Goal: Task Accomplishment & Management: Manage account settings

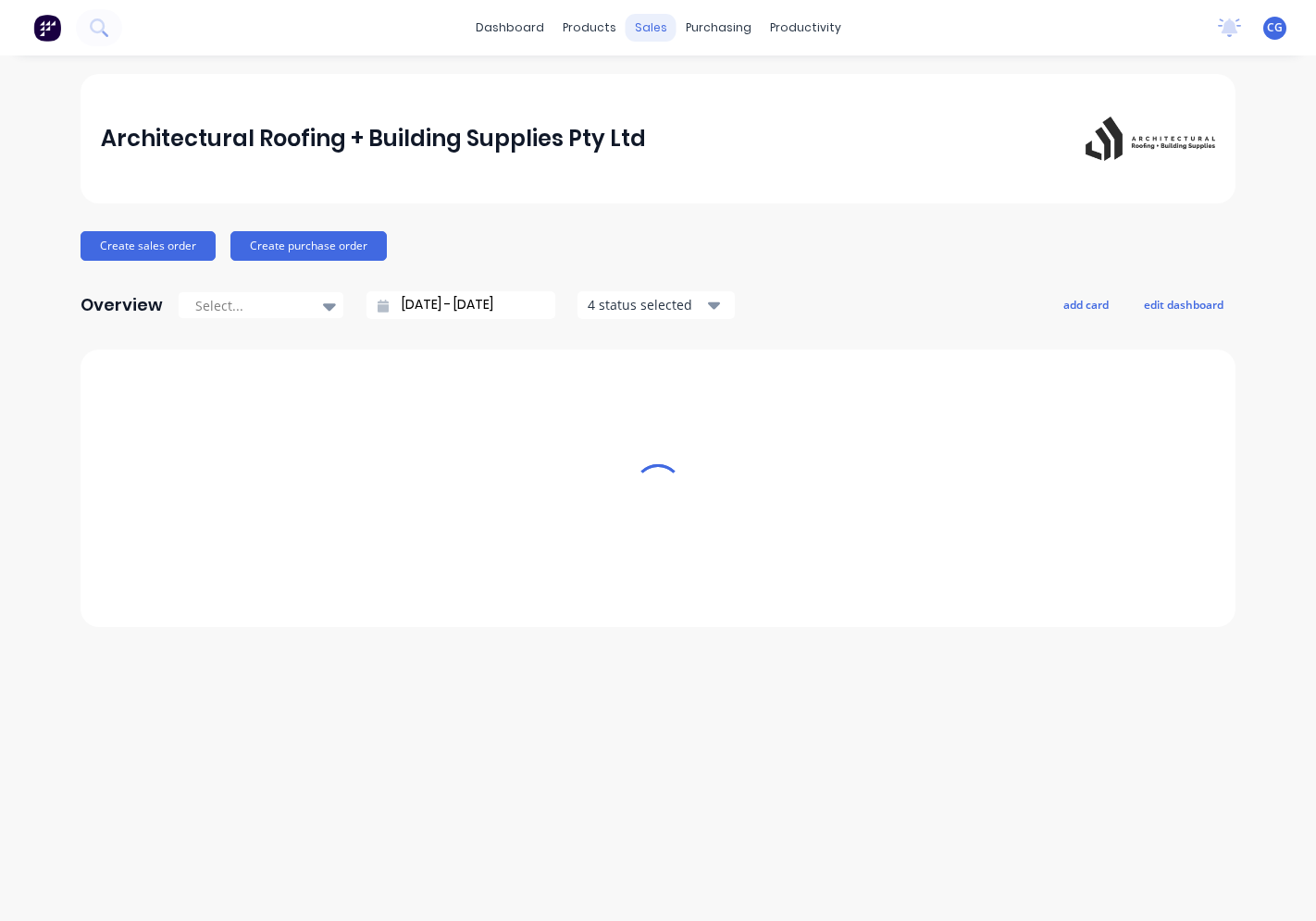
click at [650, 25] on div "sales" at bounding box center [650, 27] width 51 height 28
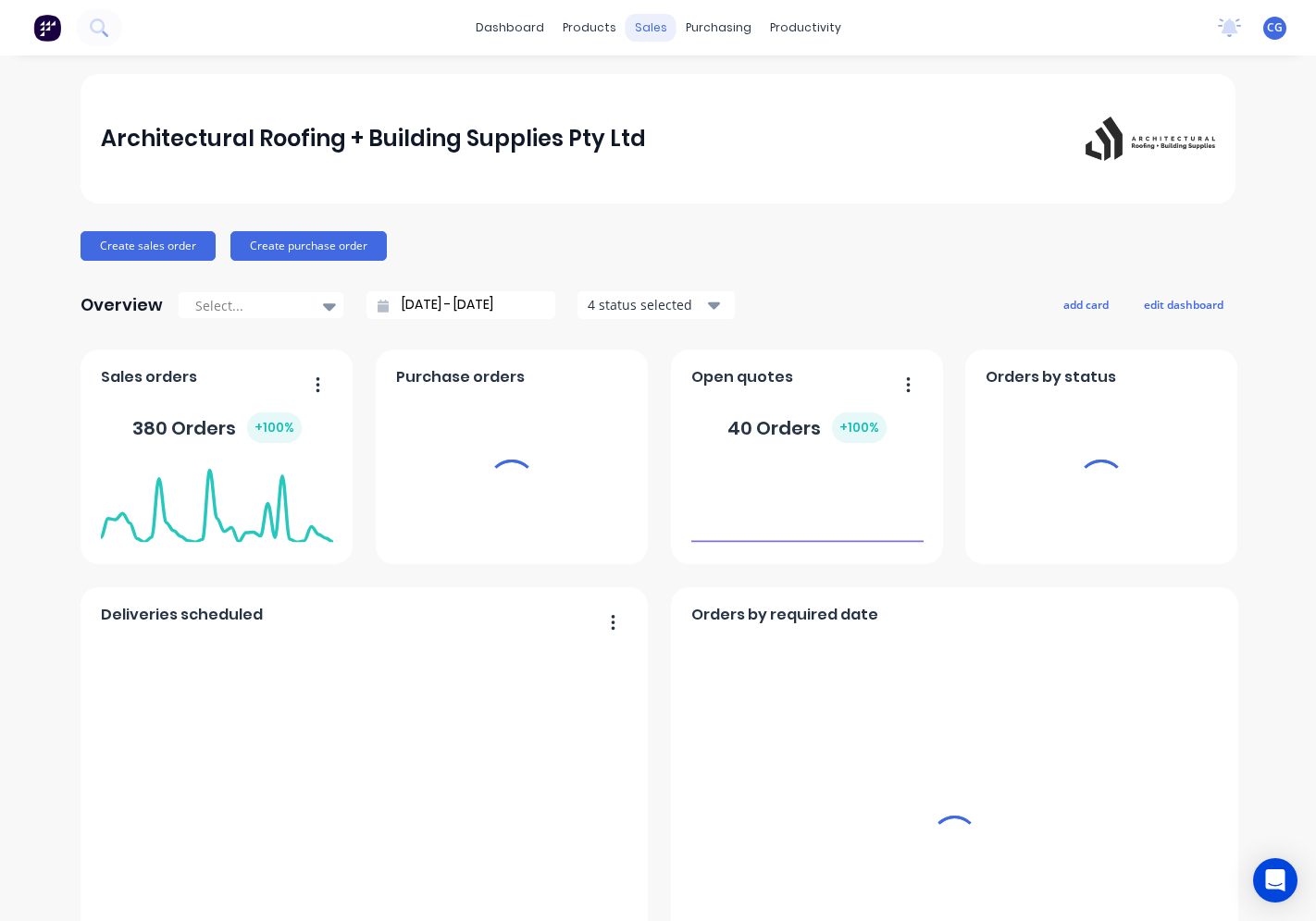
click at [637, 24] on div "sales" at bounding box center [650, 27] width 51 height 28
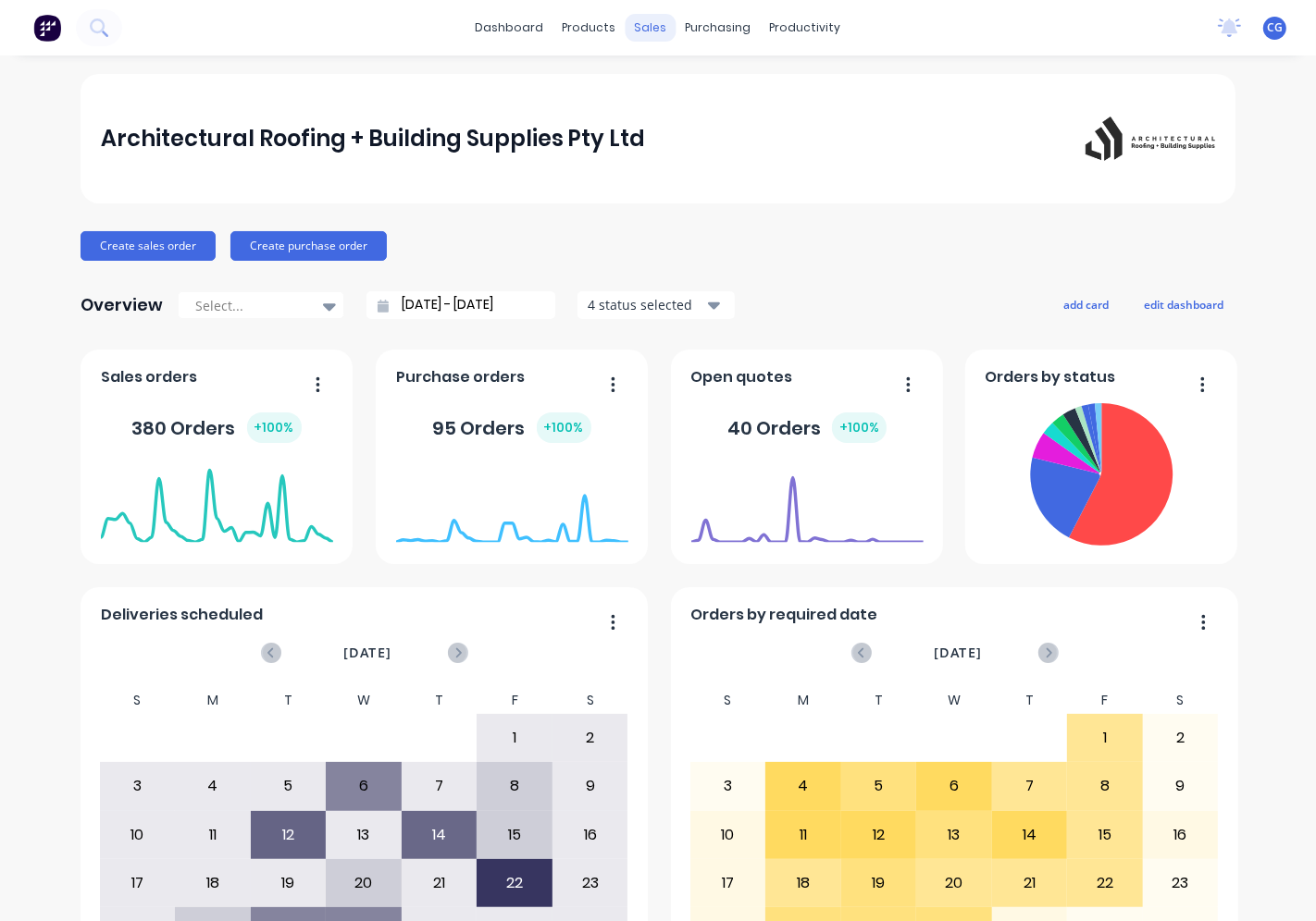
click at [647, 31] on div "sales" at bounding box center [650, 27] width 51 height 28
click at [631, 24] on div "sales" at bounding box center [650, 27] width 51 height 28
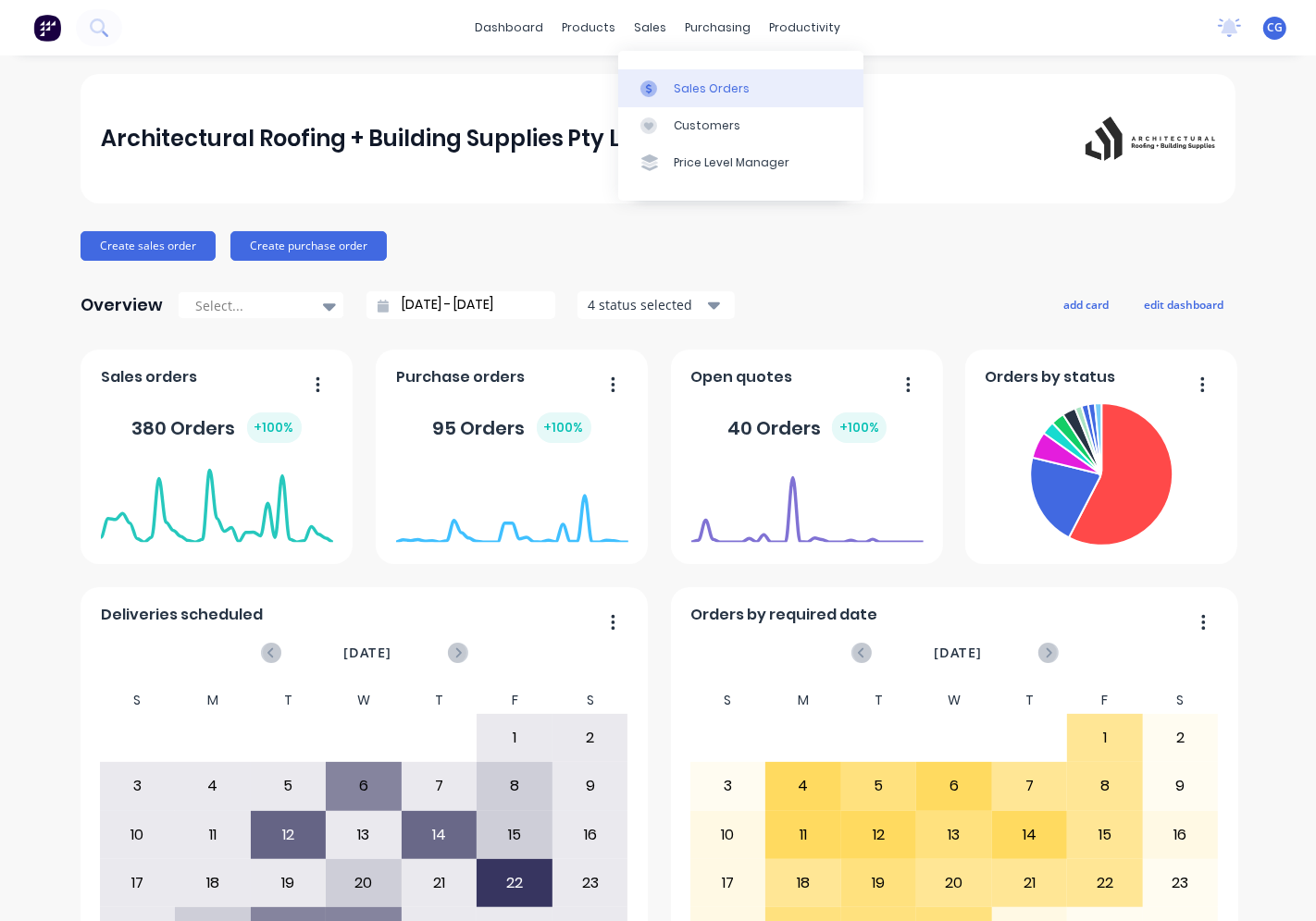
click at [664, 81] on link "Sales Orders" at bounding box center [741, 87] width 245 height 37
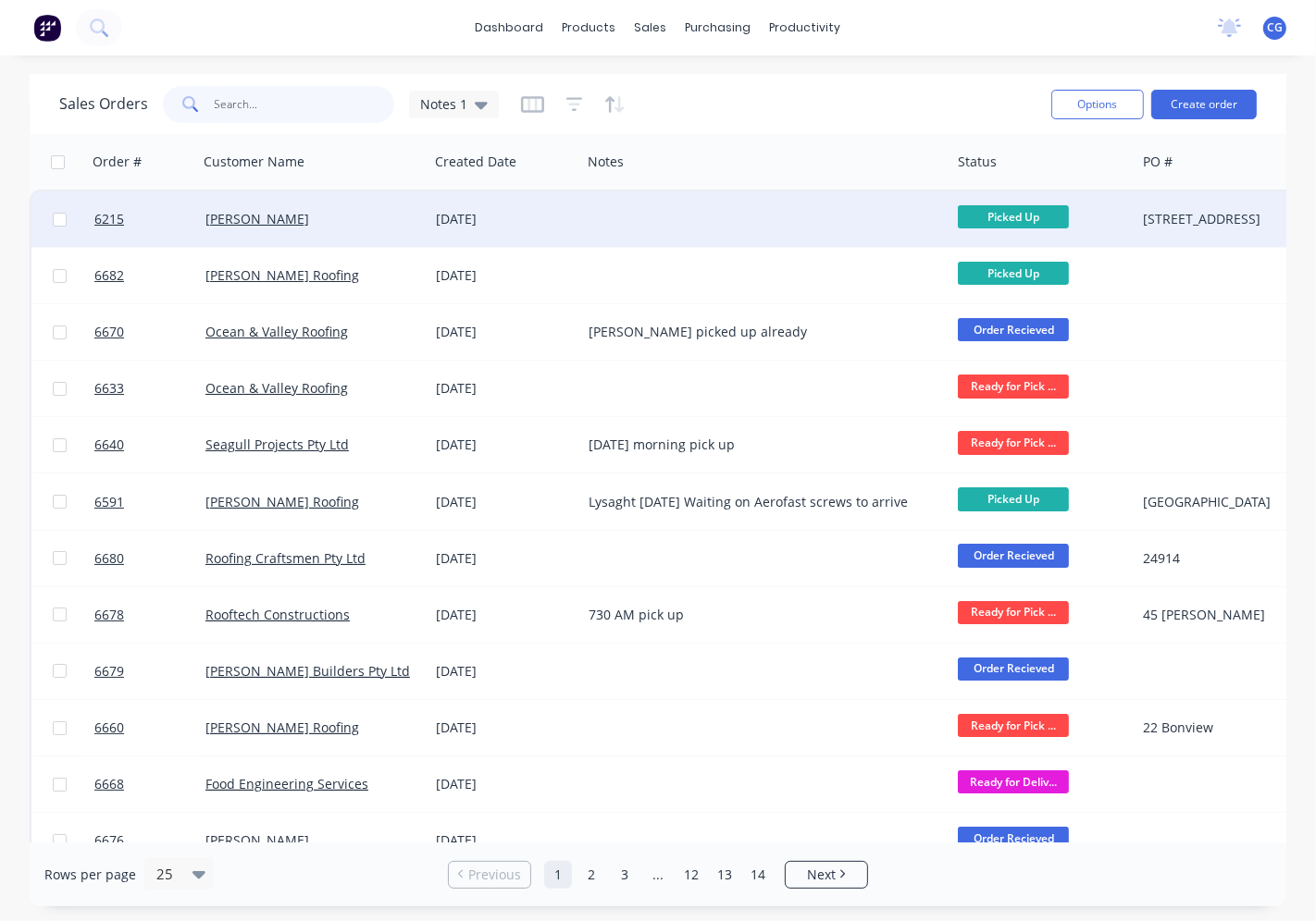
drag, startPoint x: 264, startPoint y: 105, endPoint x: 794, endPoint y: 231, distance: 544.8
click at [265, 104] on input "text" at bounding box center [305, 105] width 181 height 37
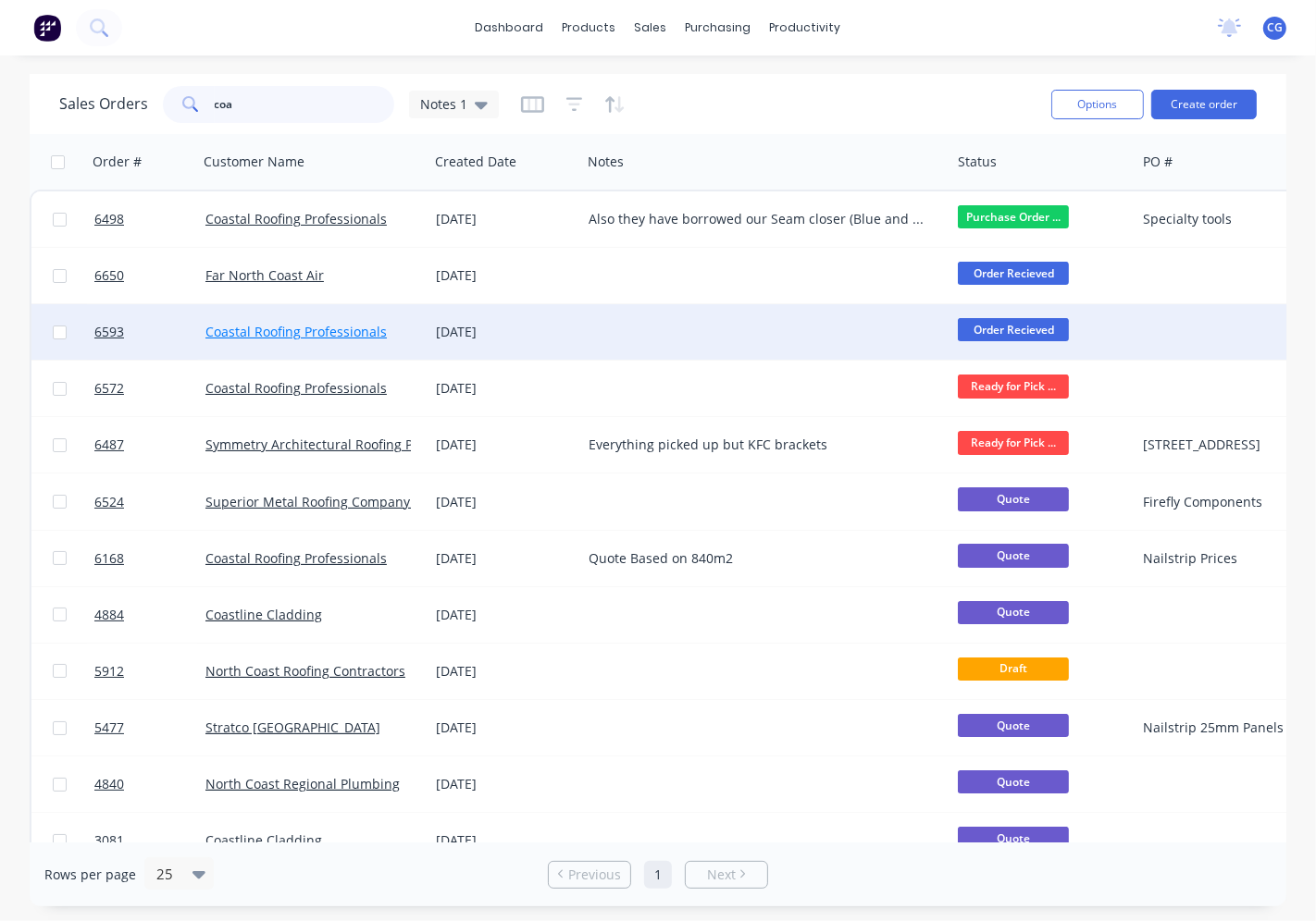
type input "coa"
click at [354, 337] on link "Coastal Roofing Professionals" at bounding box center [295, 331] width 182 height 17
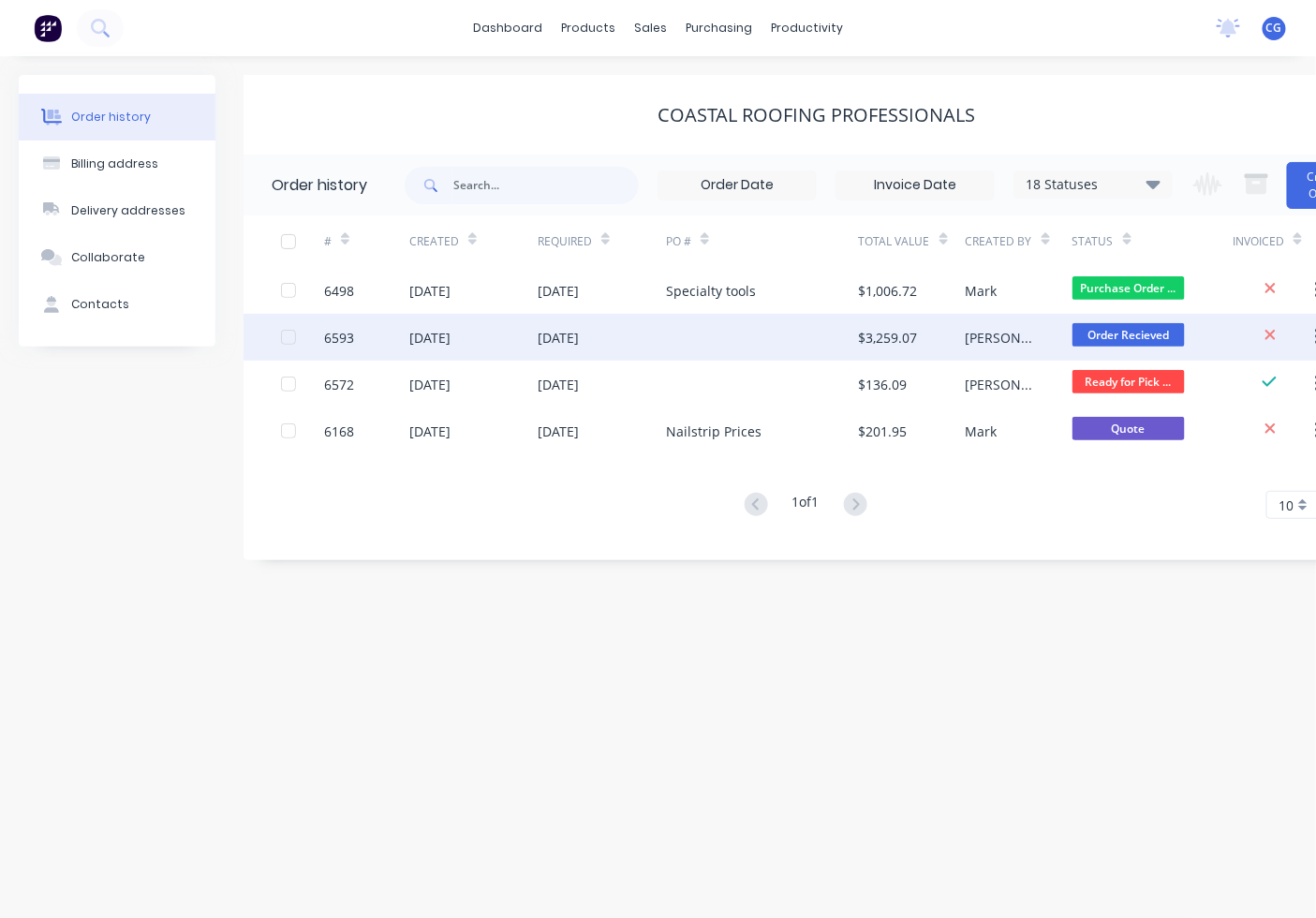
click at [884, 343] on div "$3,259.07" at bounding box center [889, 337] width 59 height 20
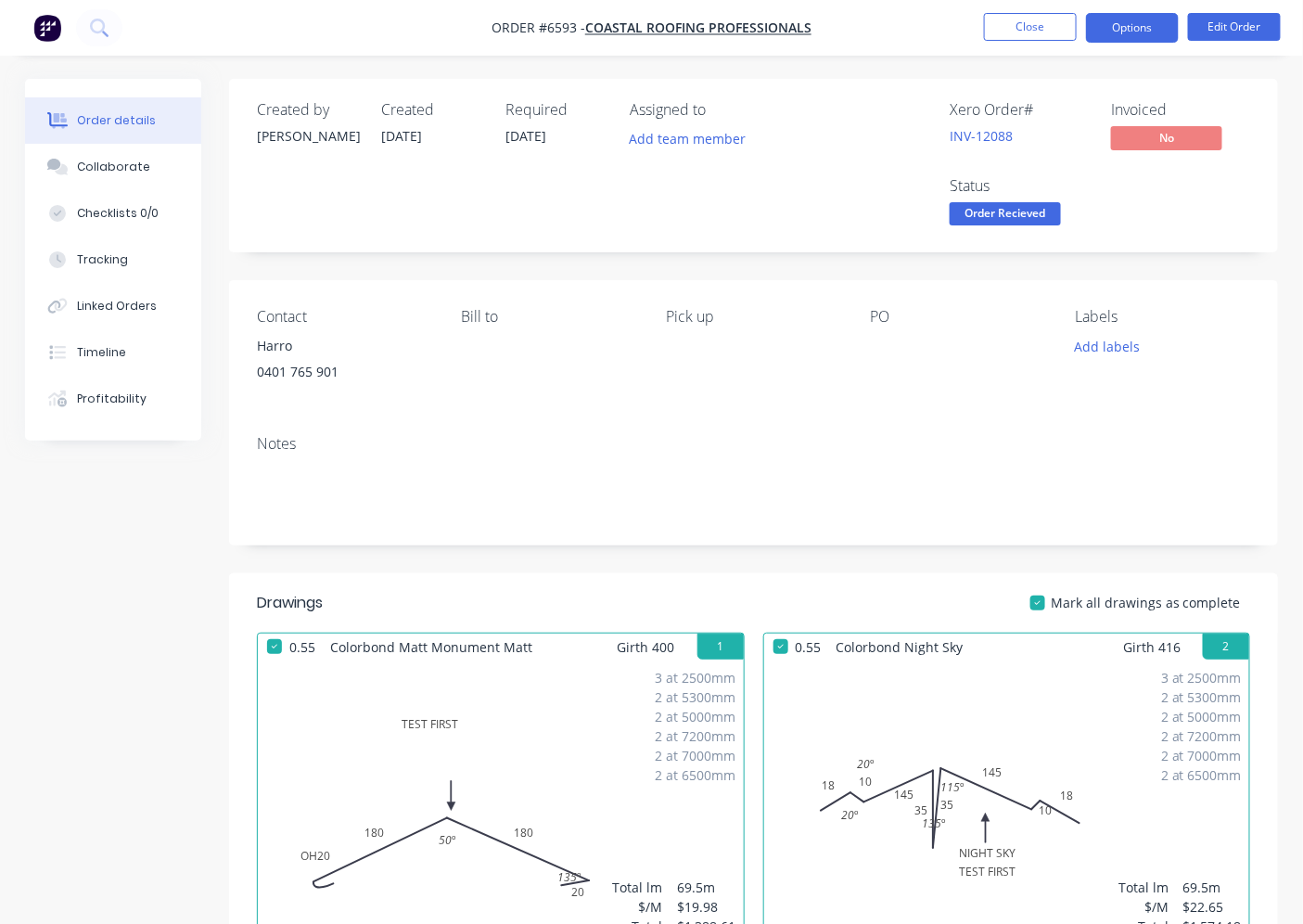
click at [1123, 31] on button "Options" at bounding box center [1132, 27] width 93 height 29
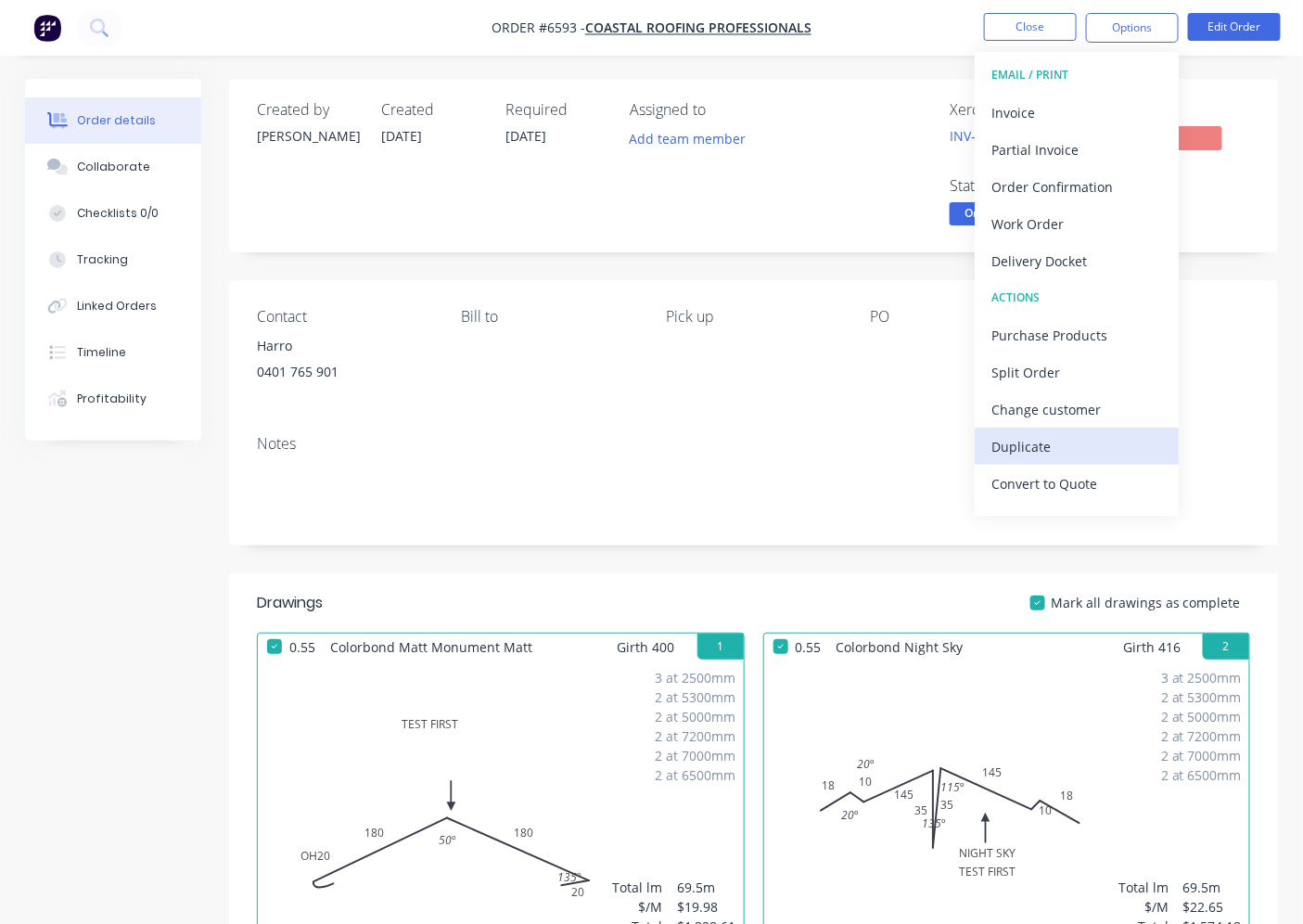
click at [1097, 449] on div "Duplicate" at bounding box center [1077, 447] width 171 height 27
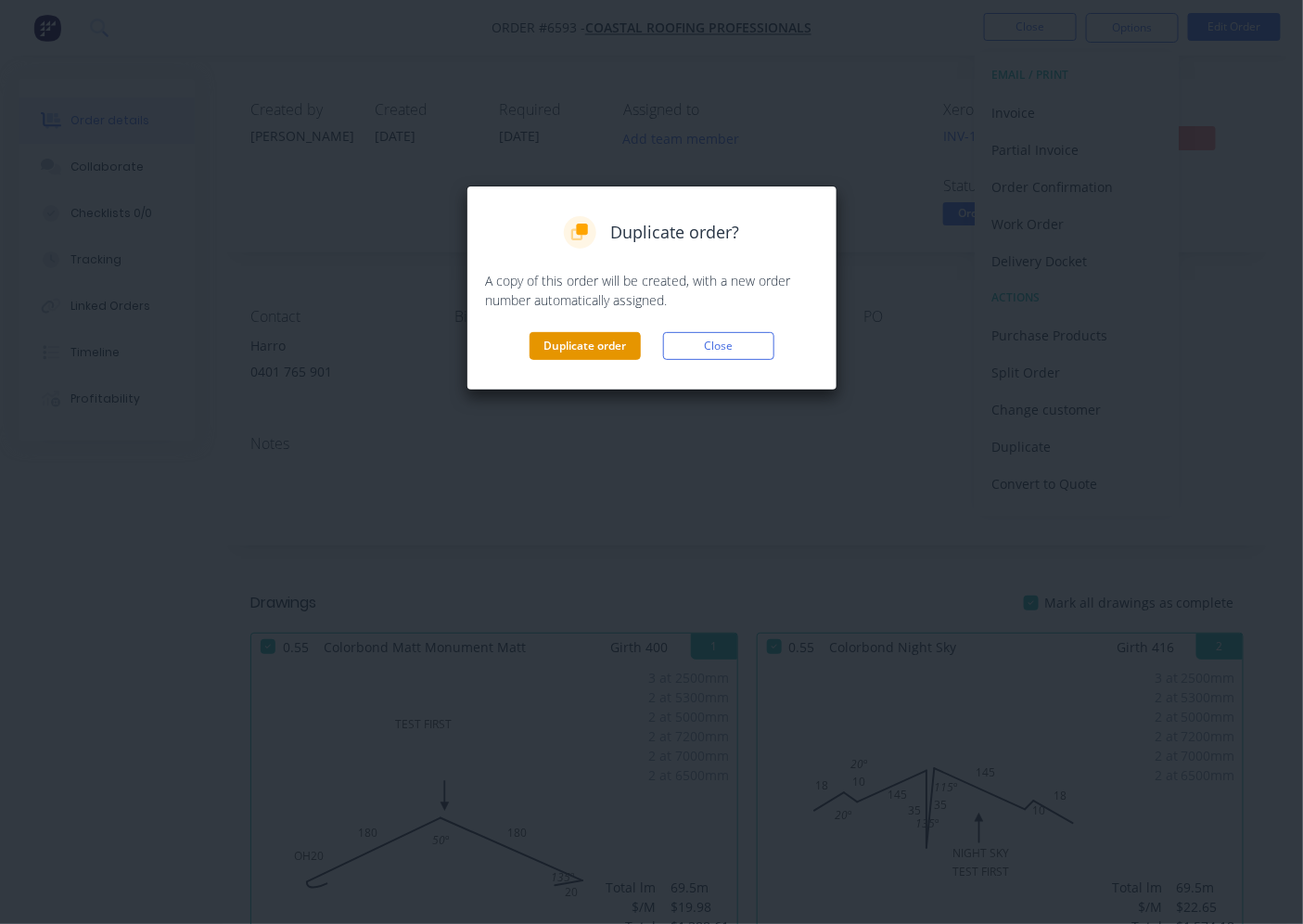
click at [540, 338] on button "Duplicate order" at bounding box center [586, 346] width 111 height 28
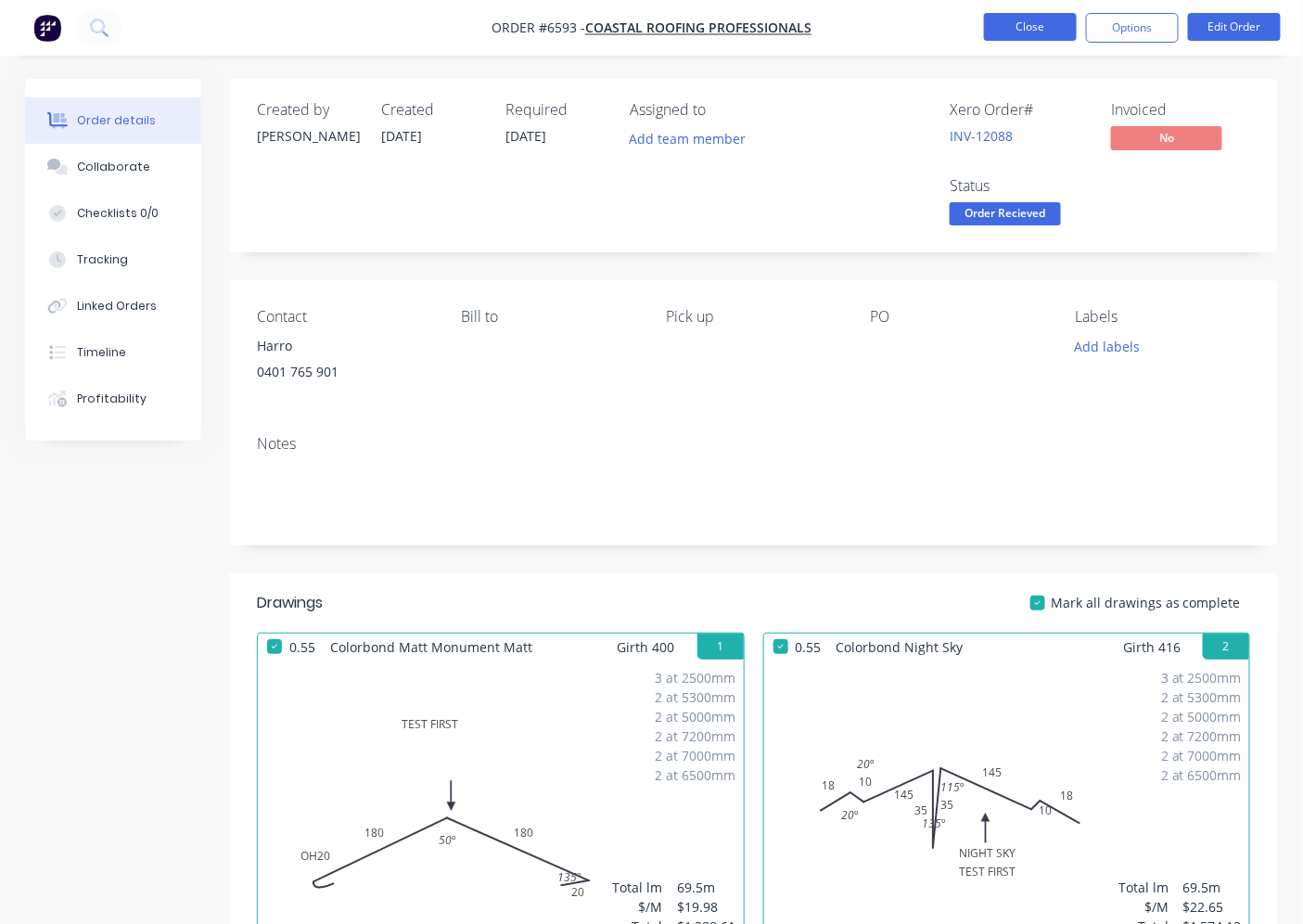
click at [1059, 32] on button "Close" at bounding box center [1030, 26] width 93 height 28
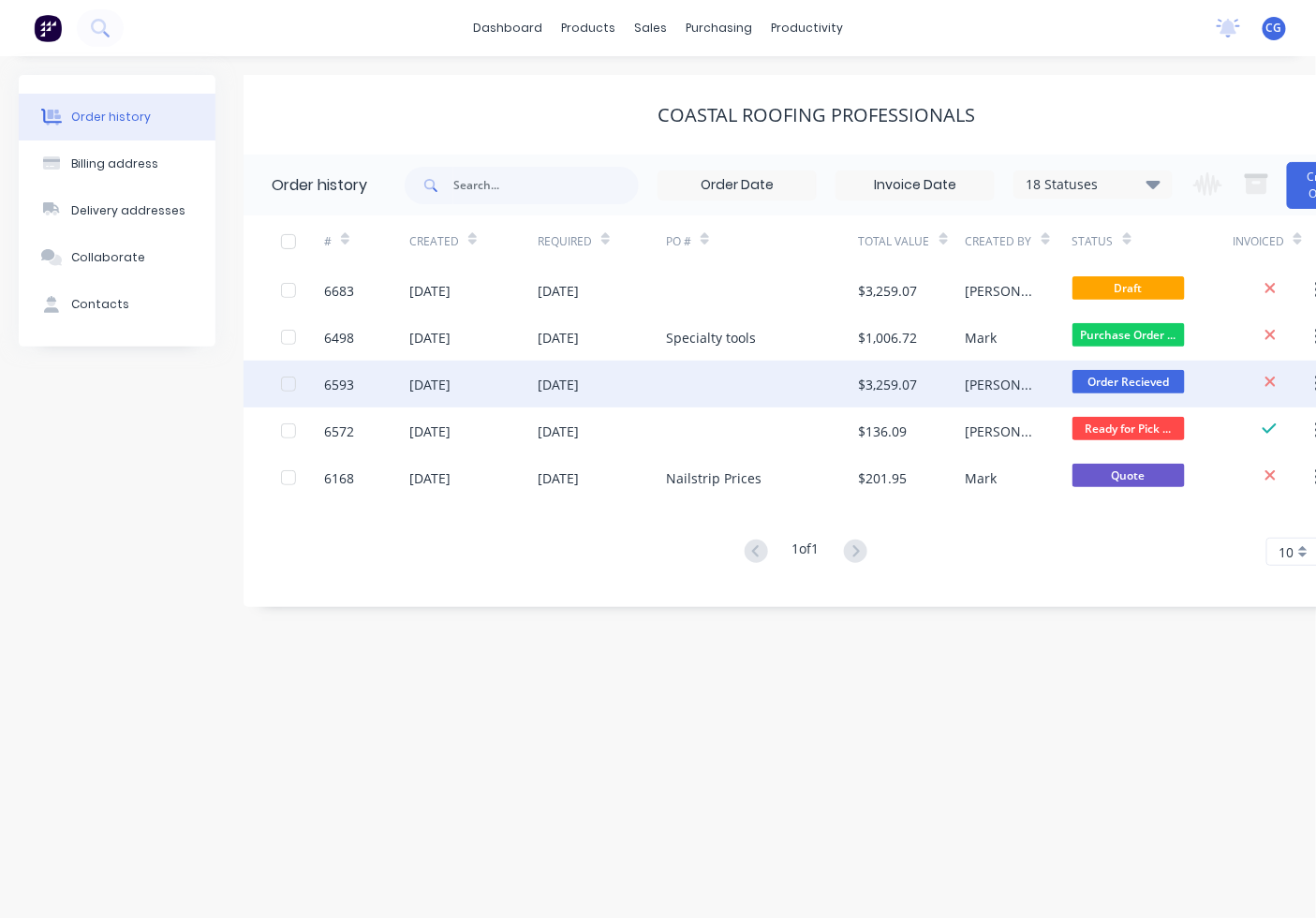
click at [734, 384] on div at bounding box center [763, 384] width 193 height 47
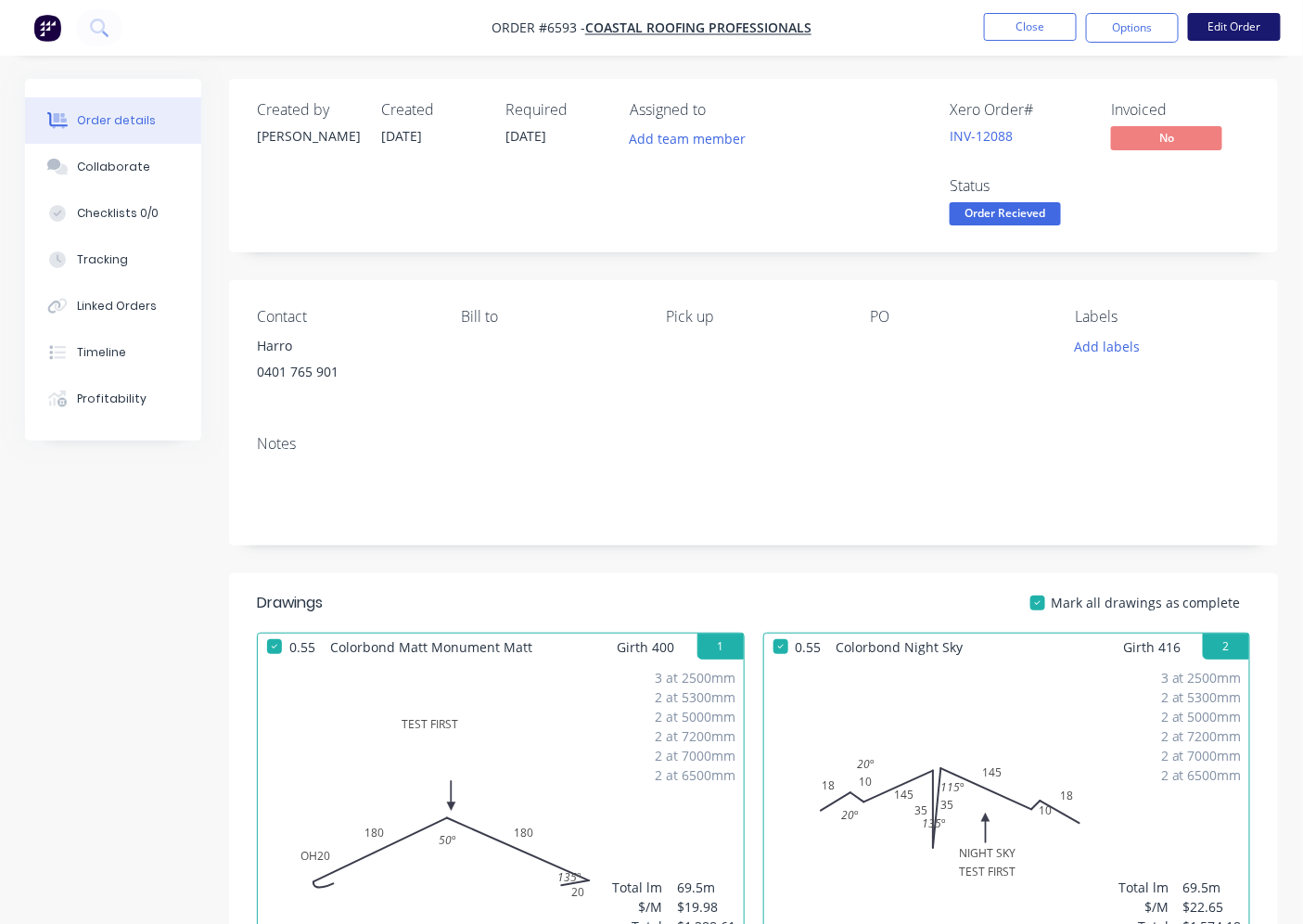
click at [1225, 28] on button "Edit Order" at bounding box center [1234, 26] width 93 height 28
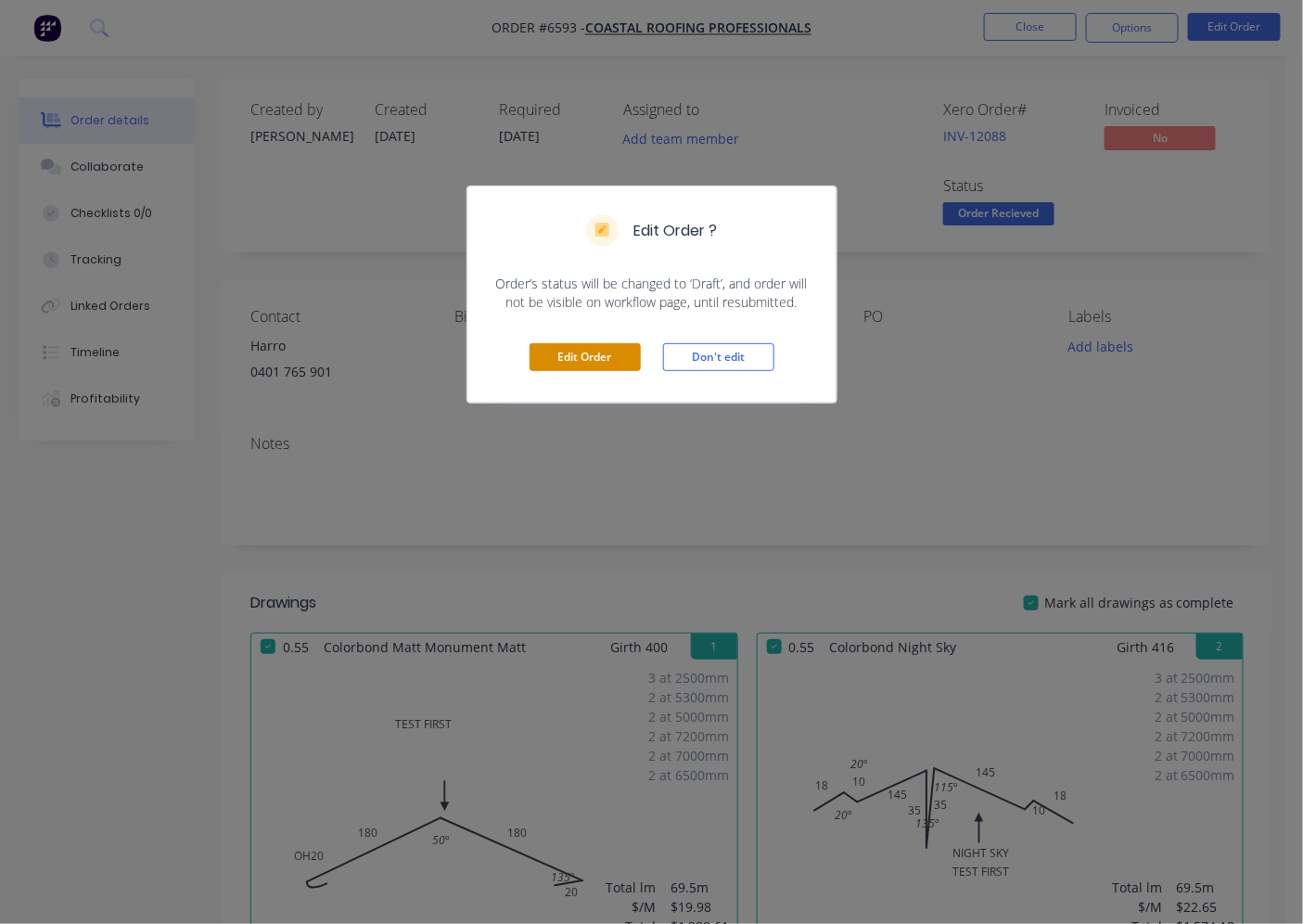
click at [612, 362] on button "Edit Order" at bounding box center [586, 357] width 111 height 28
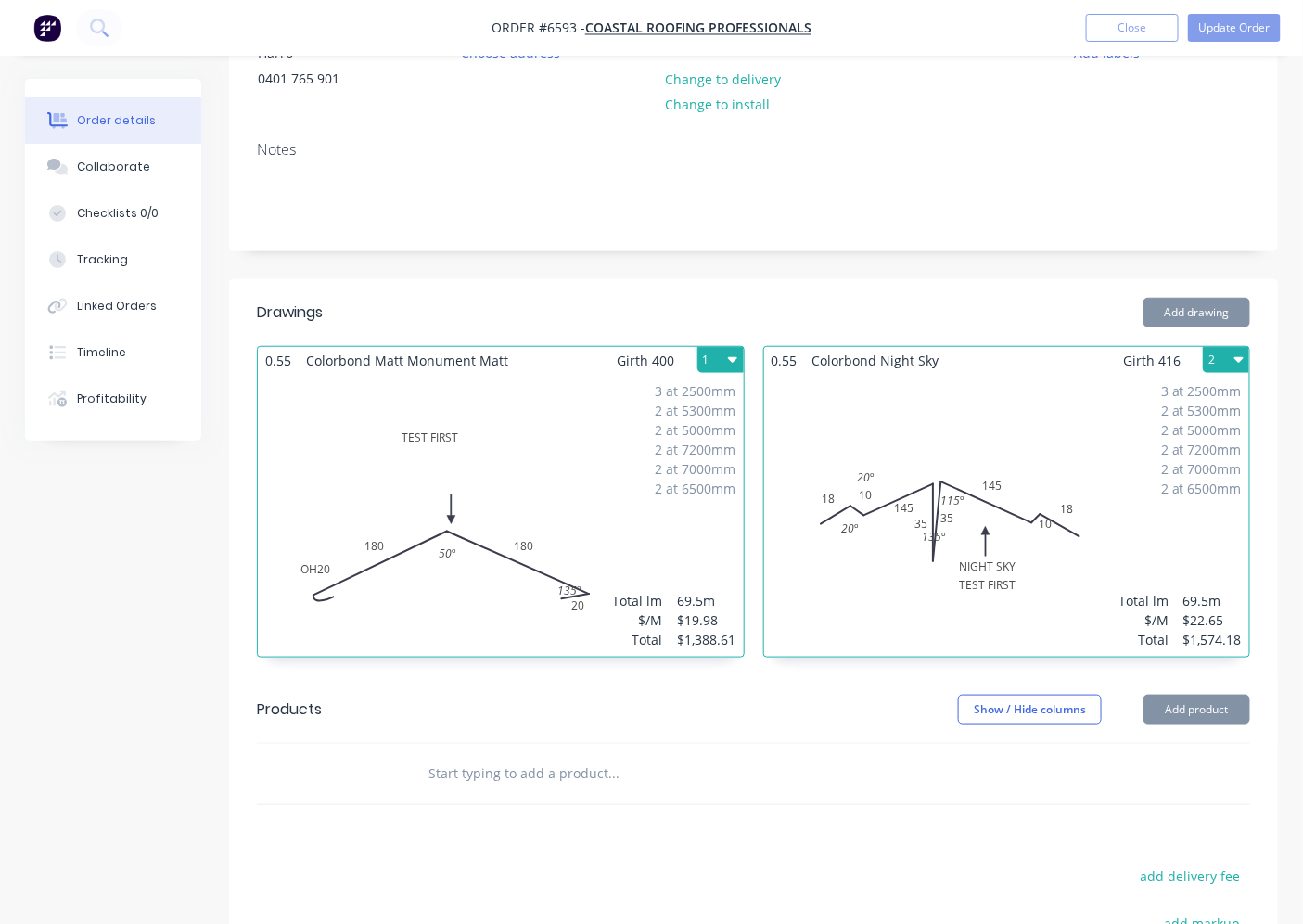
scroll to position [343, 0]
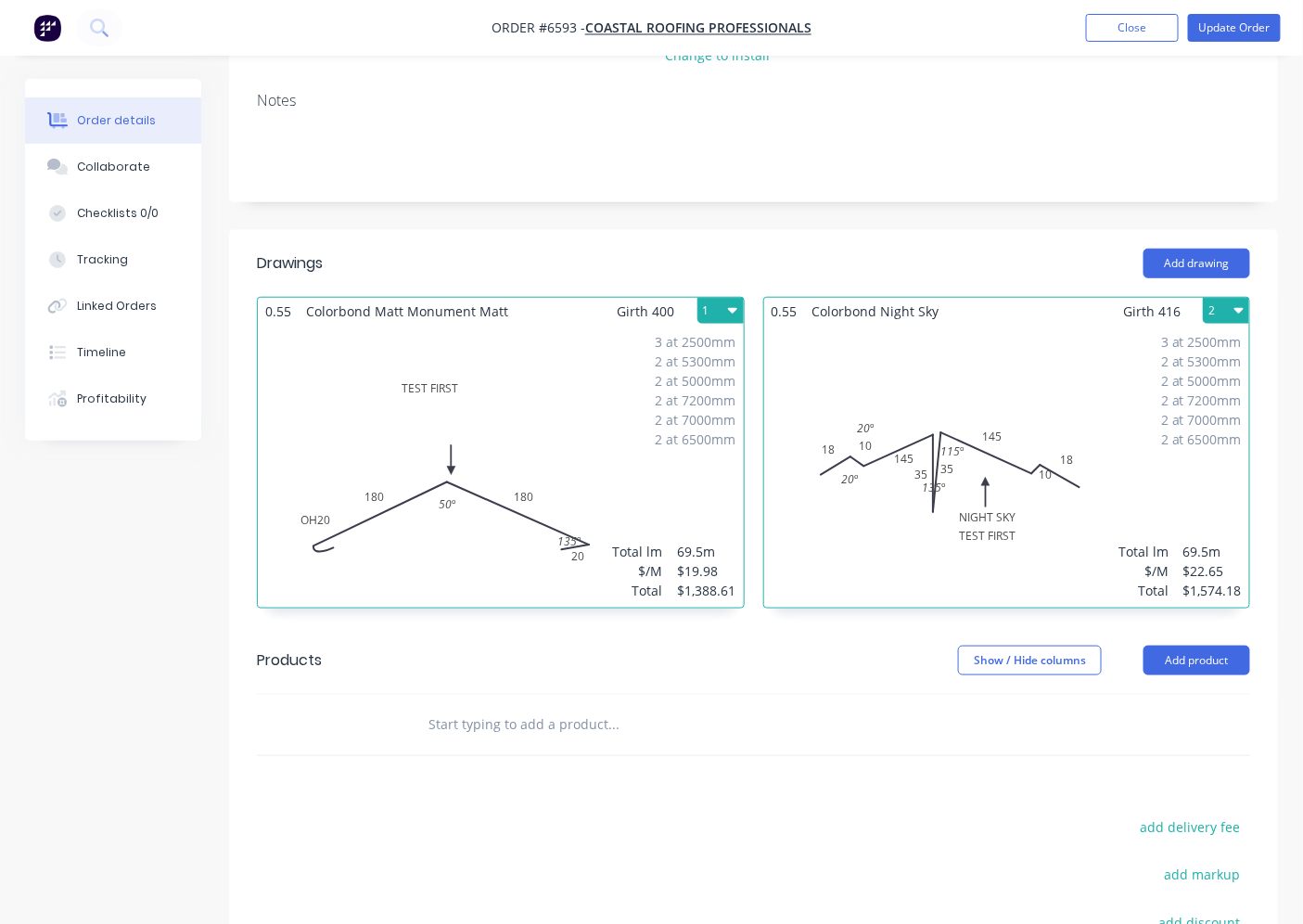
click at [670, 466] on div "3 at 2500mm 2 at 5300mm 2 at 5000mm 2 at 7200mm 2 at 7000mm 2 at 6500mm Total l…" at bounding box center [501, 466] width 486 height 283
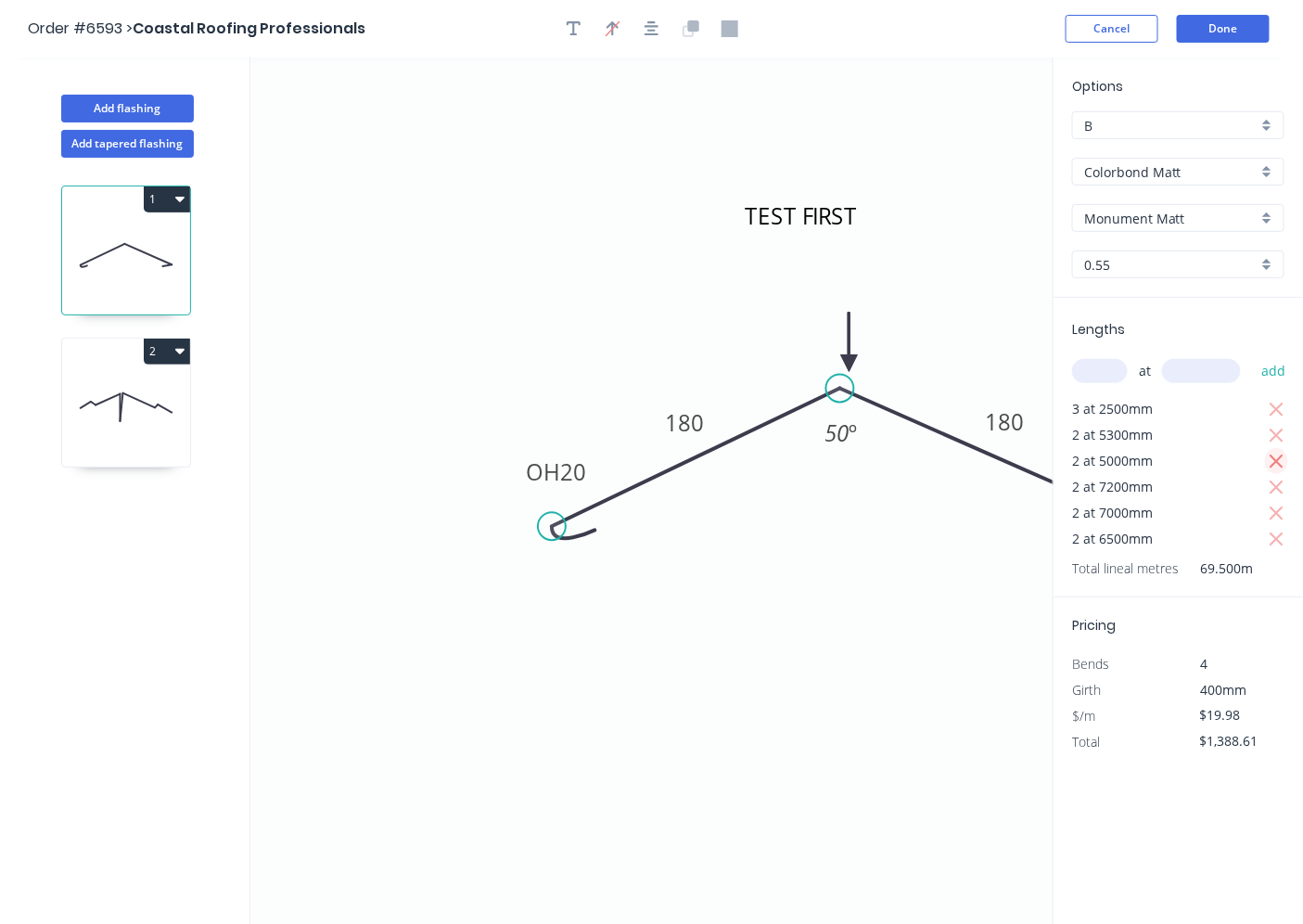
drag, startPoint x: 1283, startPoint y: 399, endPoint x: 1276, endPoint y: 449, distance: 50.5
click at [1283, 400] on icon "button" at bounding box center [1277, 409] width 17 height 22
click at [1272, 429] on icon "button" at bounding box center [1277, 436] width 14 height 14
click at [1277, 440] on icon "button" at bounding box center [1277, 436] width 17 height 22
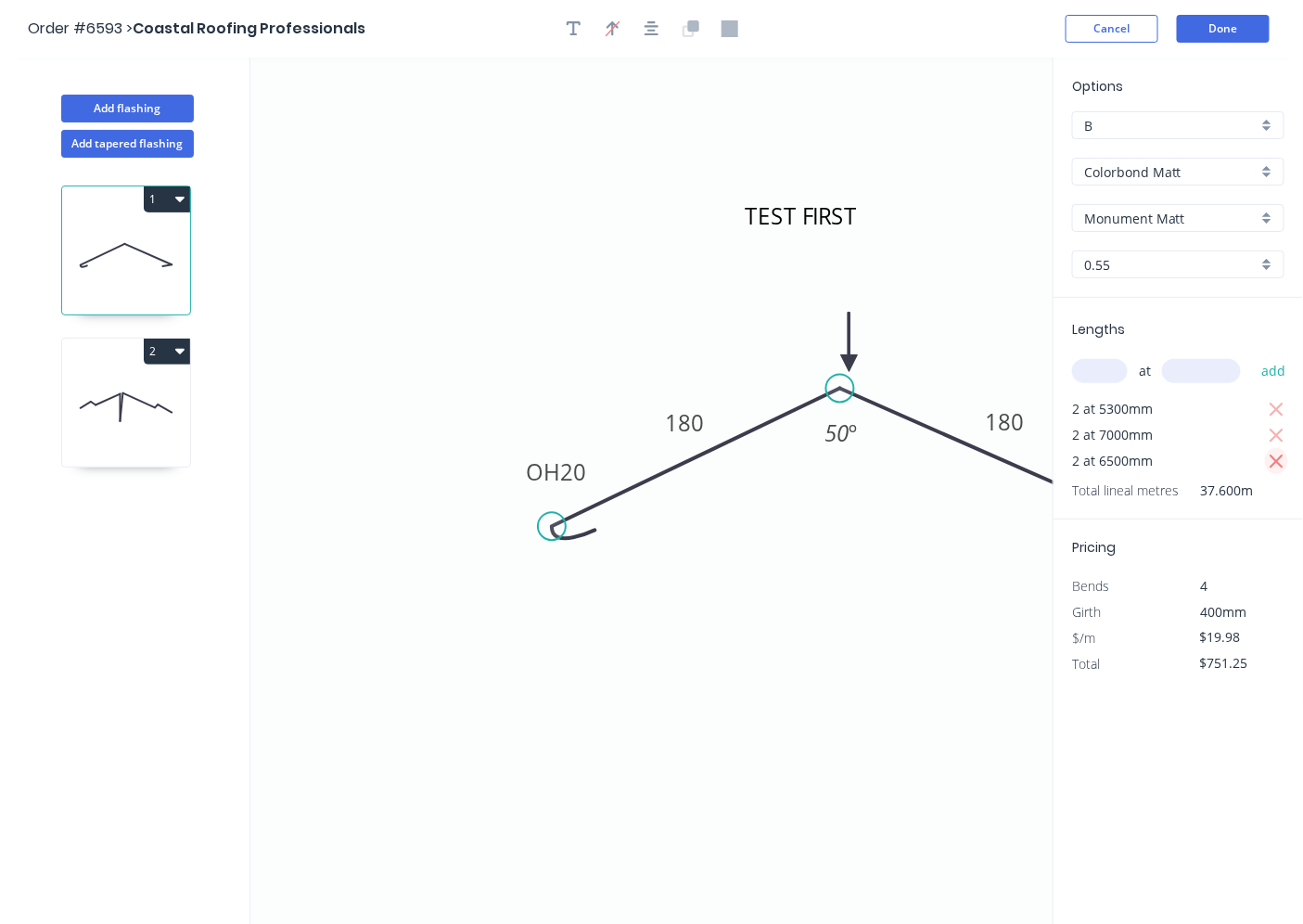
click at [1277, 462] on icon "button" at bounding box center [1277, 462] width 17 height 22
click at [1273, 434] on icon "button" at bounding box center [1277, 436] width 17 height 22
type input "$211.79"
click at [122, 419] on icon at bounding box center [126, 407] width 128 height 119
type input "$22.65"
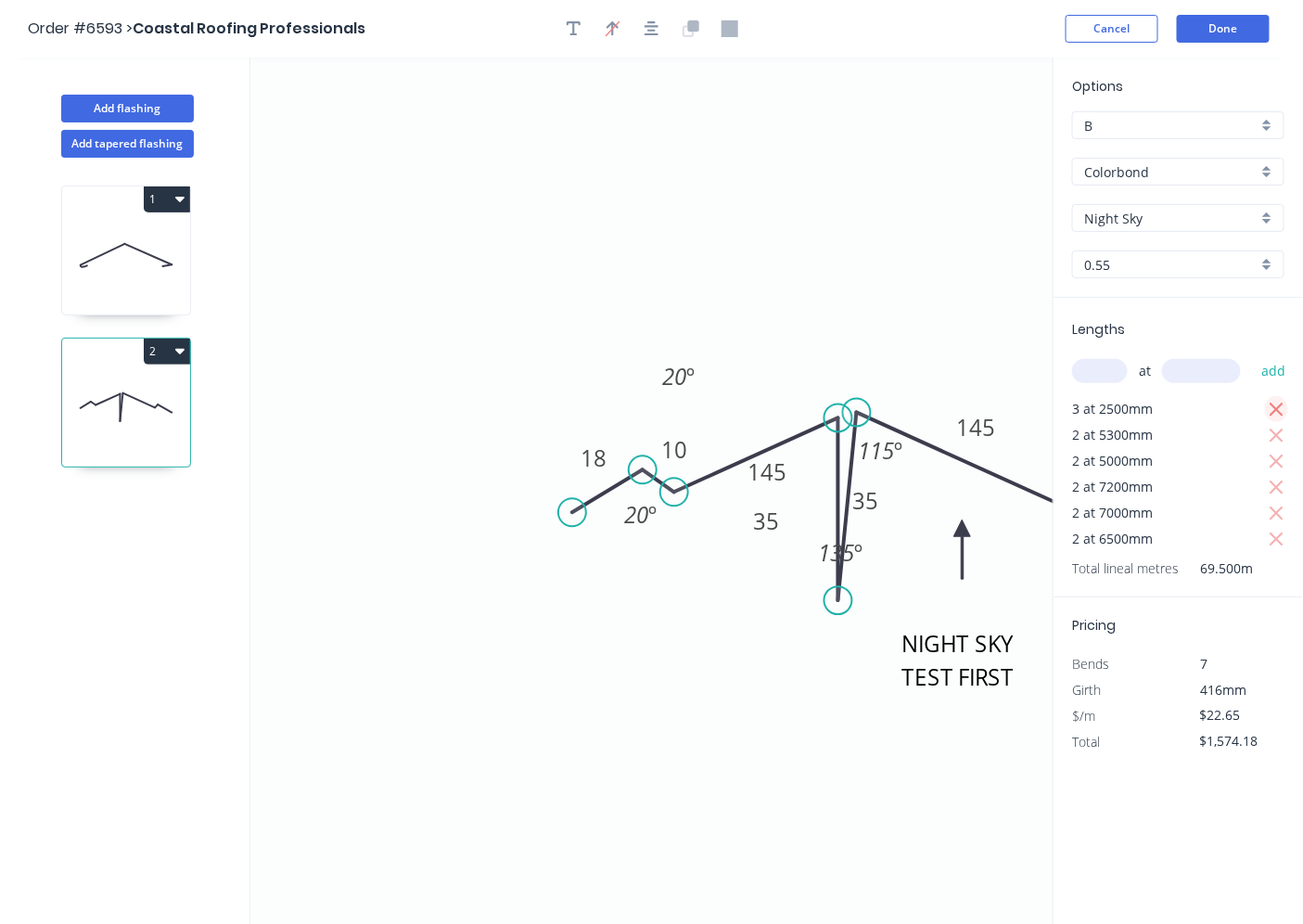
click at [1274, 406] on icon "button" at bounding box center [1277, 409] width 17 height 22
click at [1274, 411] on icon "button" at bounding box center [1277, 409] width 14 height 14
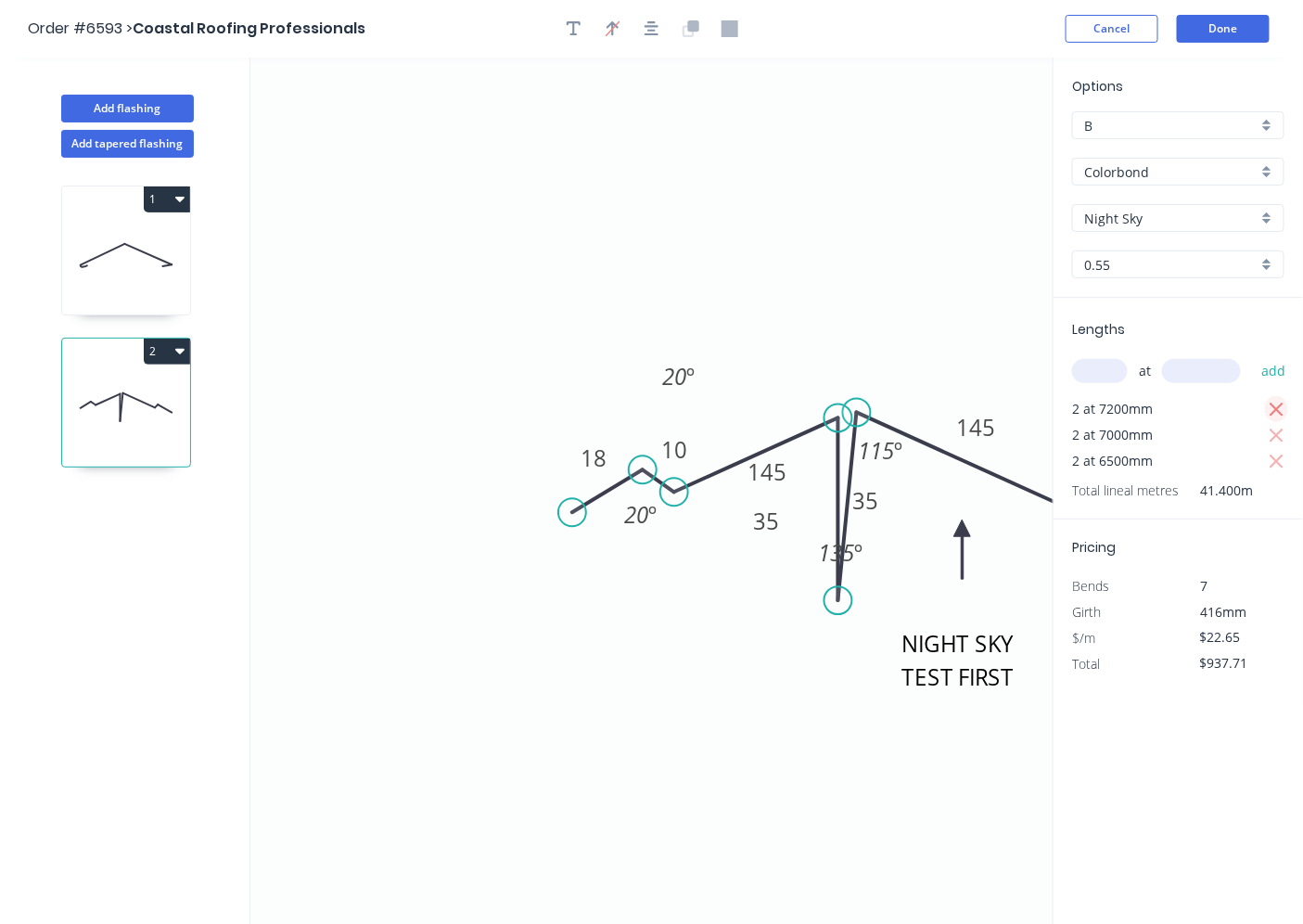
click at [1274, 411] on icon "button" at bounding box center [1277, 409] width 14 height 14
type input "$0.00"
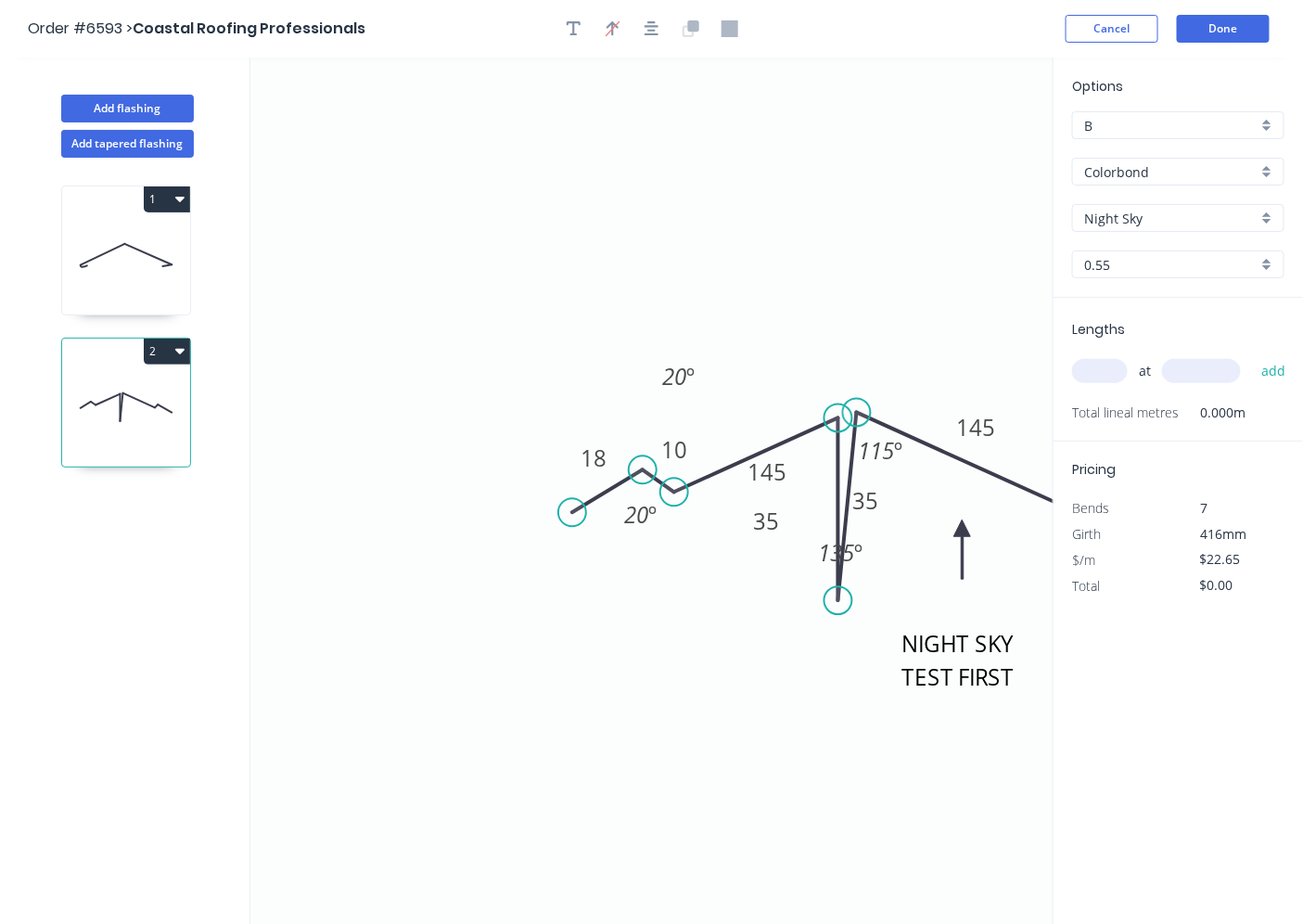
drag, startPoint x: 1107, startPoint y: 358, endPoint x: 1142, endPoint y: 396, distance: 51.7
click at [1107, 359] on input "text" at bounding box center [1099, 370] width 56 height 24
type input "1"
type input "2500"
click at [1252, 356] on button "add" at bounding box center [1274, 371] width 44 height 31
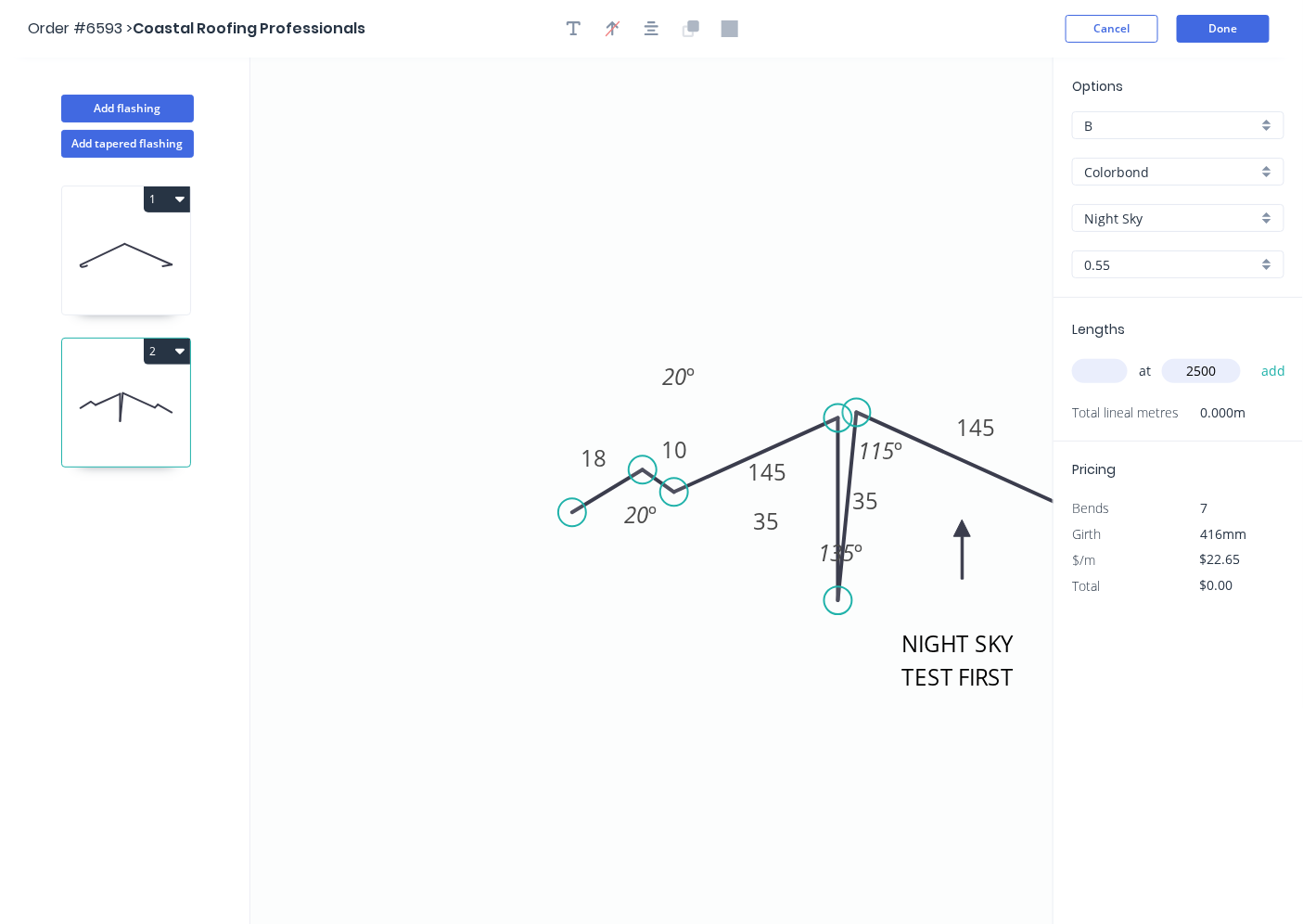
type input "$56.63"
click at [1231, 23] on button "Done" at bounding box center [1223, 28] width 93 height 28
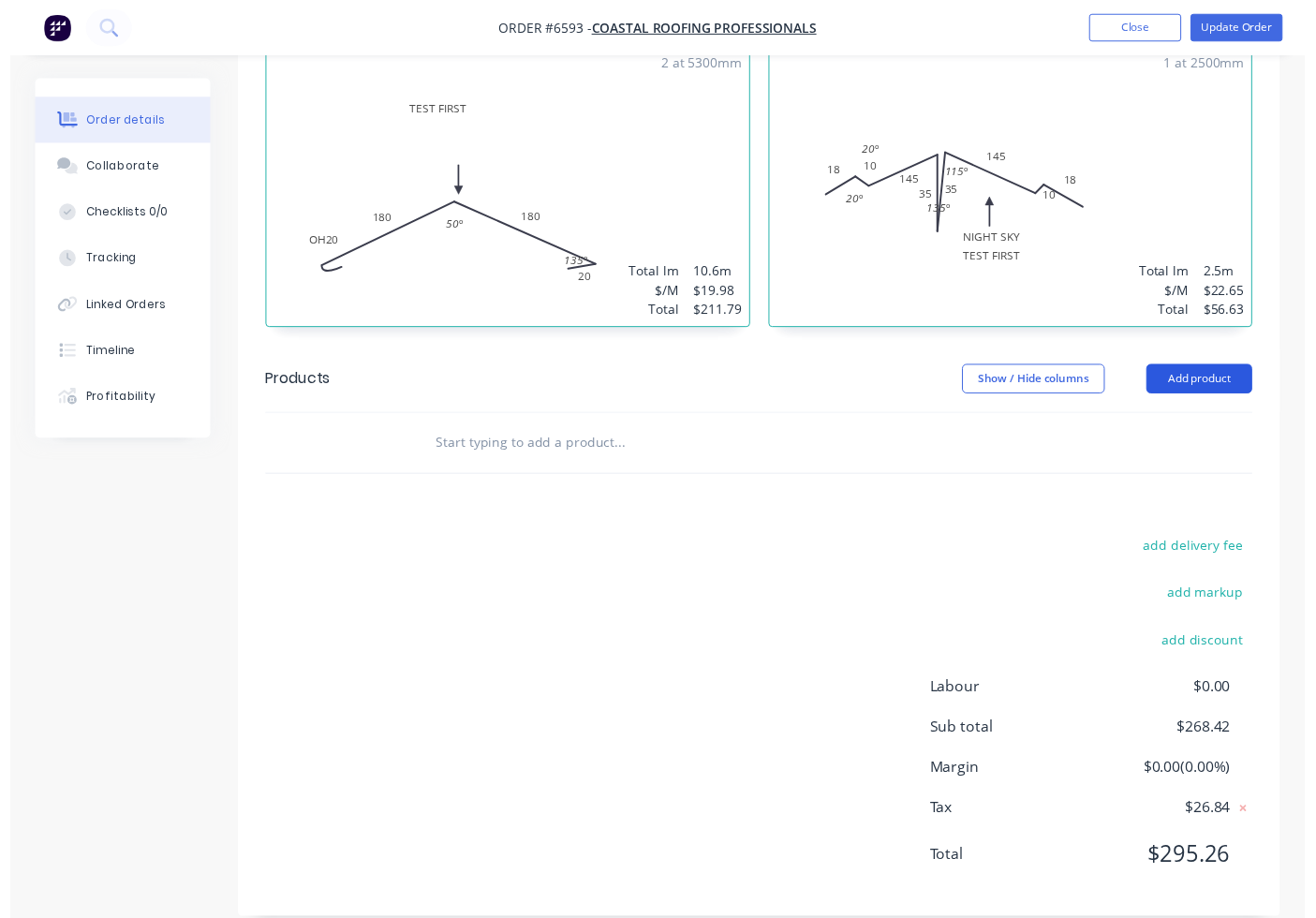
scroll to position [657, 0]
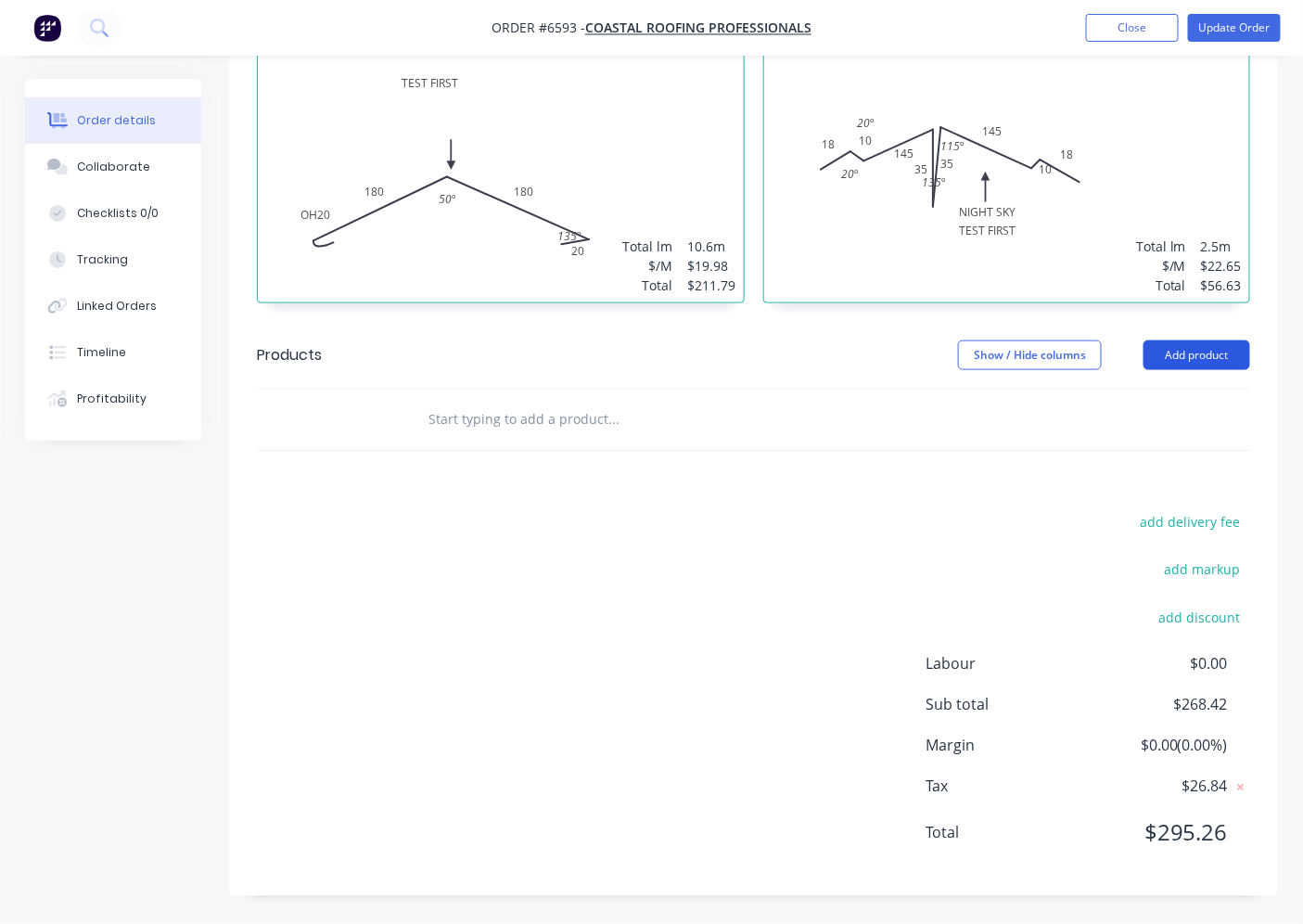
click at [1211, 341] on button "Add product" at bounding box center [1197, 355] width 106 height 29
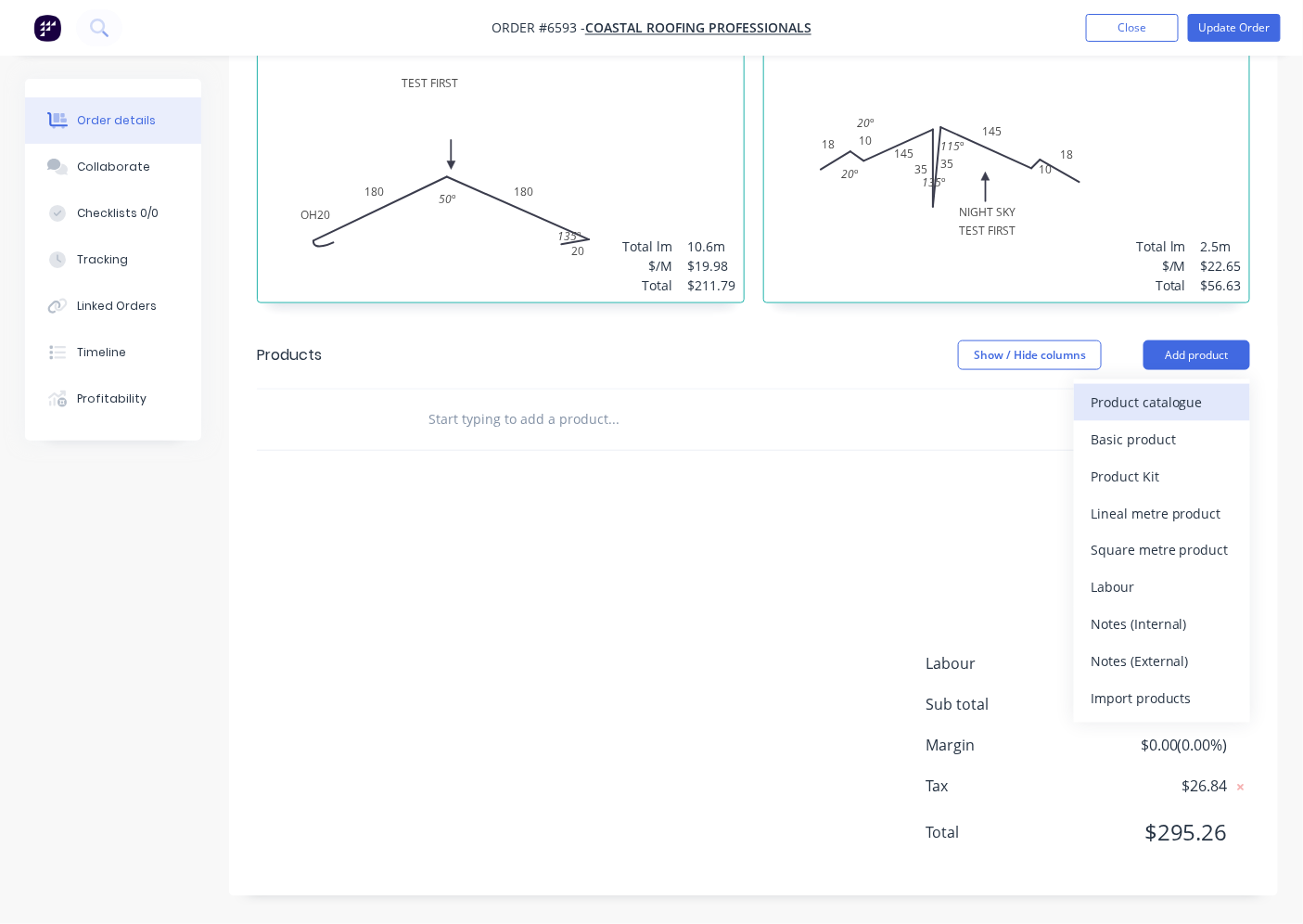
click at [1195, 394] on div "Product catalogue" at bounding box center [1162, 403] width 143 height 27
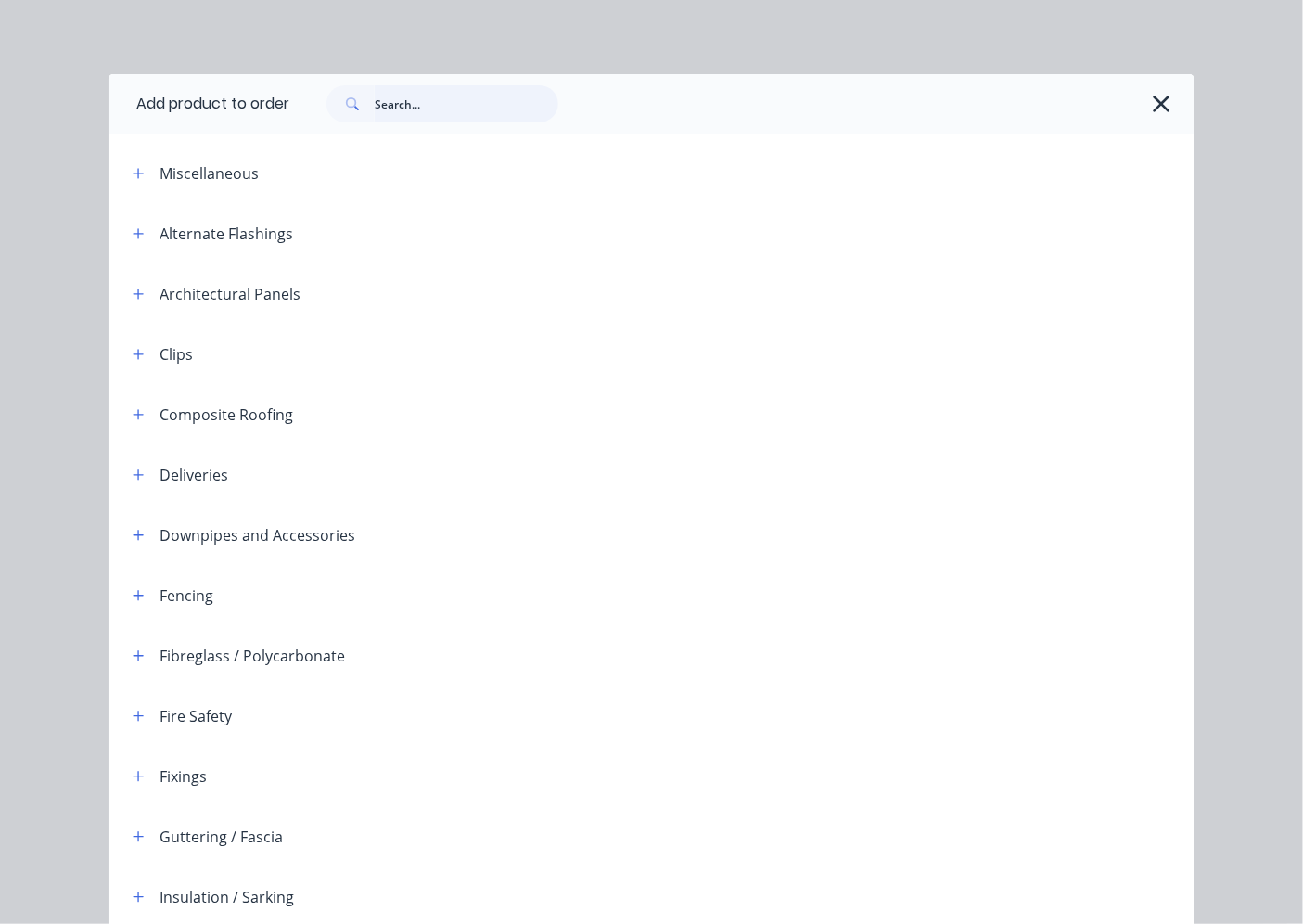
drag, startPoint x: 400, startPoint y: 103, endPoint x: 399, endPoint y: 115, distance: 12.0
click at [400, 108] on input "text" at bounding box center [467, 104] width 183 height 37
type input "x"
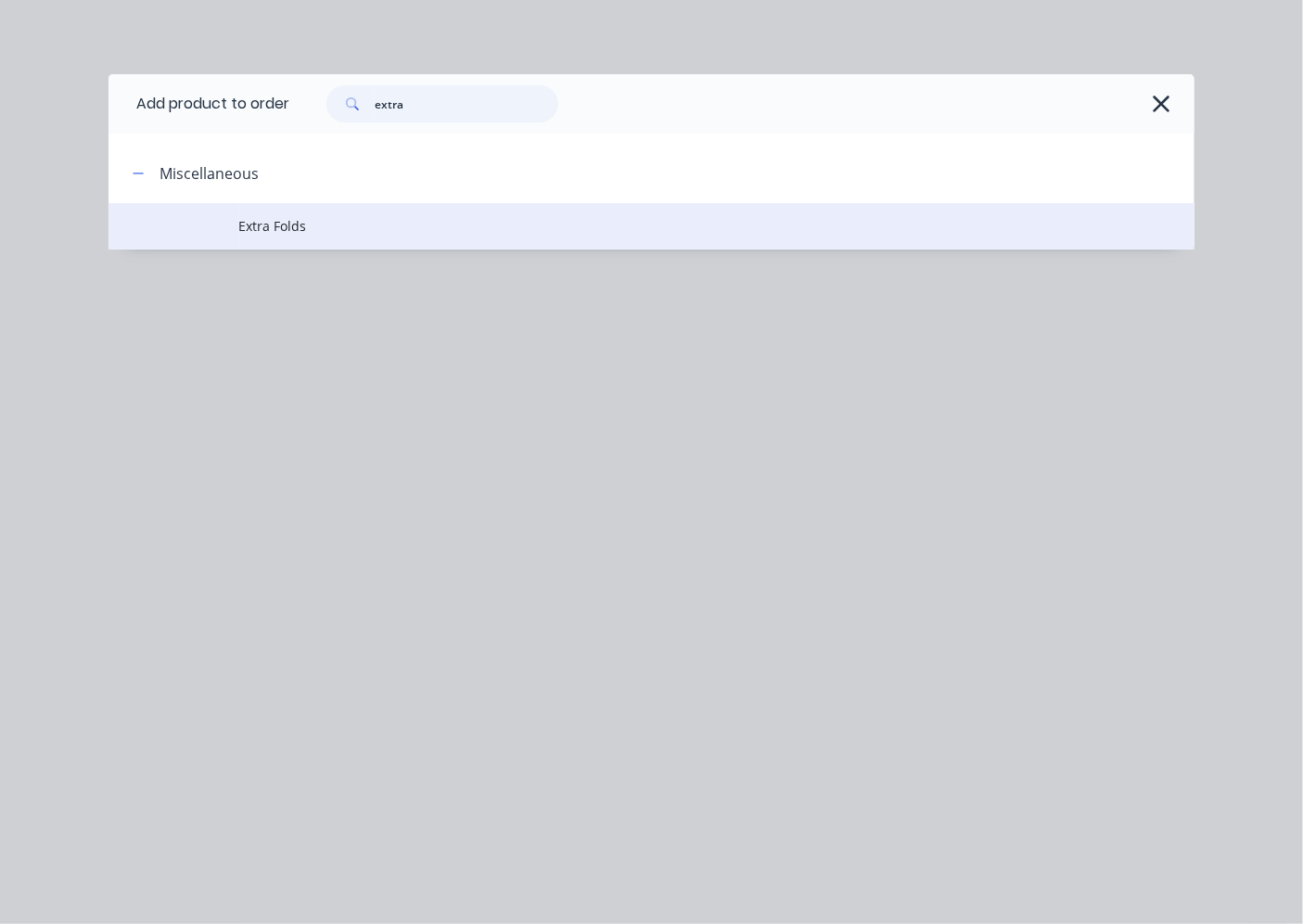
type input "extra"
click at [317, 210] on td "Extra Folds" at bounding box center [717, 226] width 955 height 47
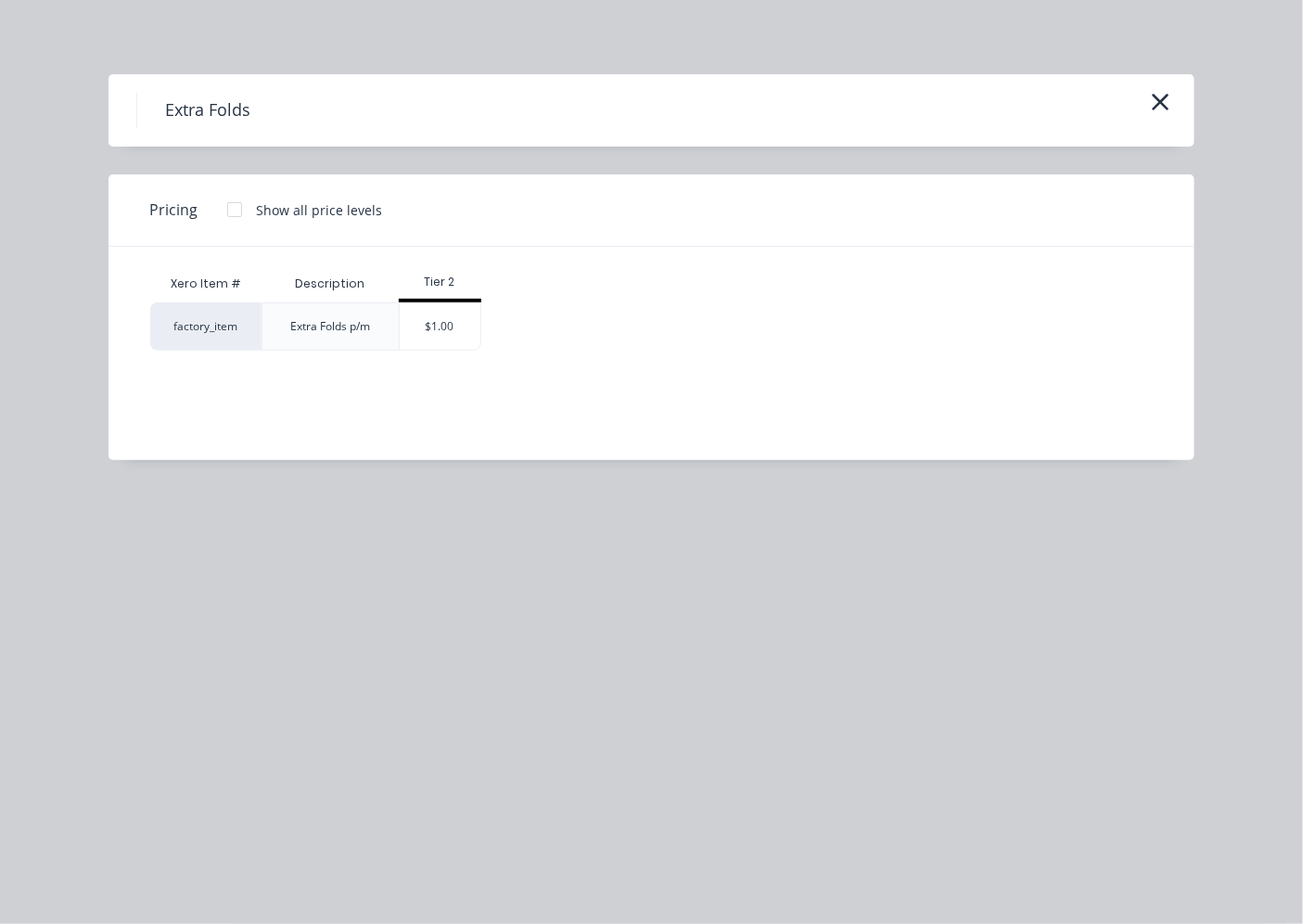
click at [448, 330] on div "$1.00" at bounding box center [440, 327] width 81 height 47
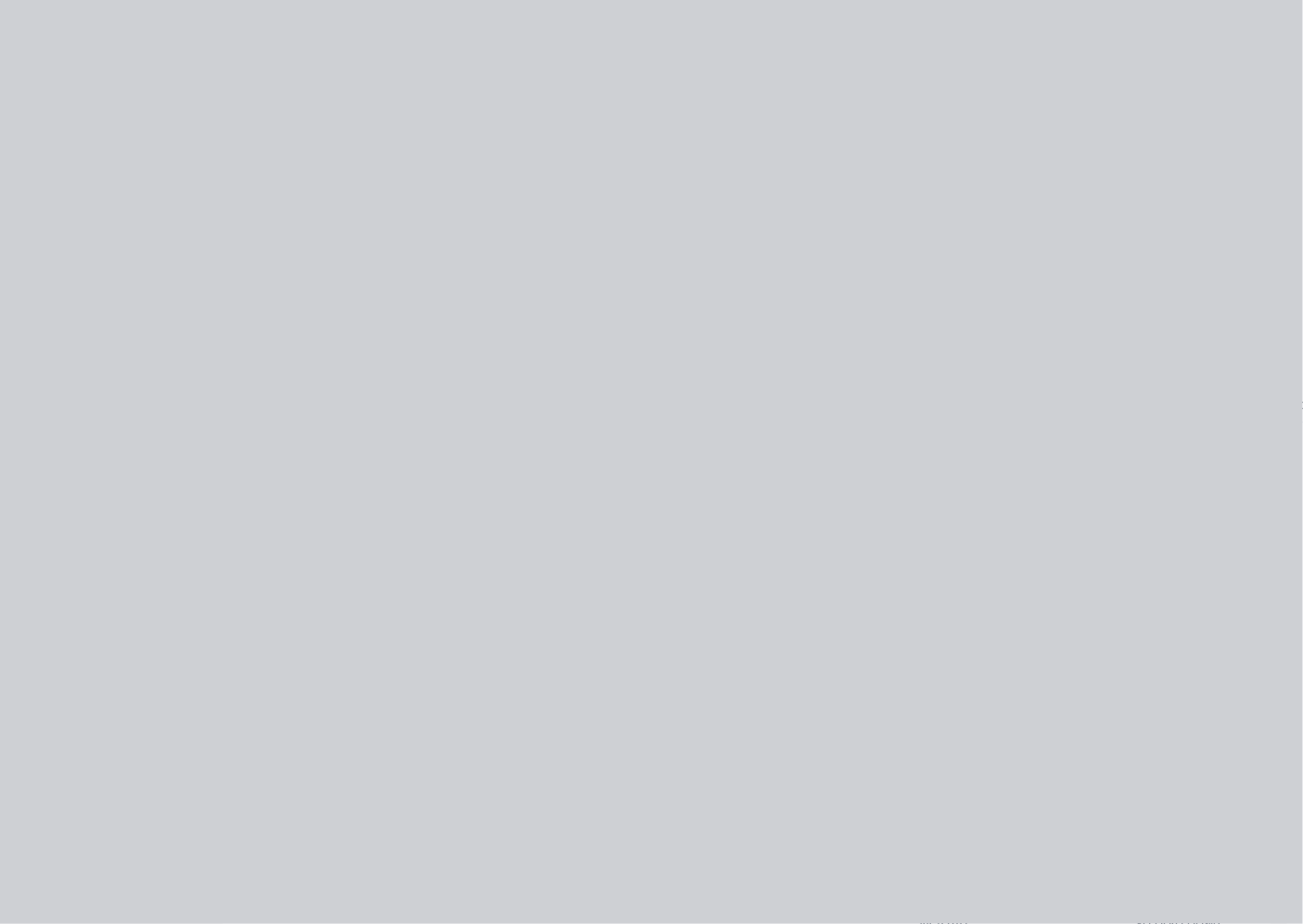
type input "$1.00"
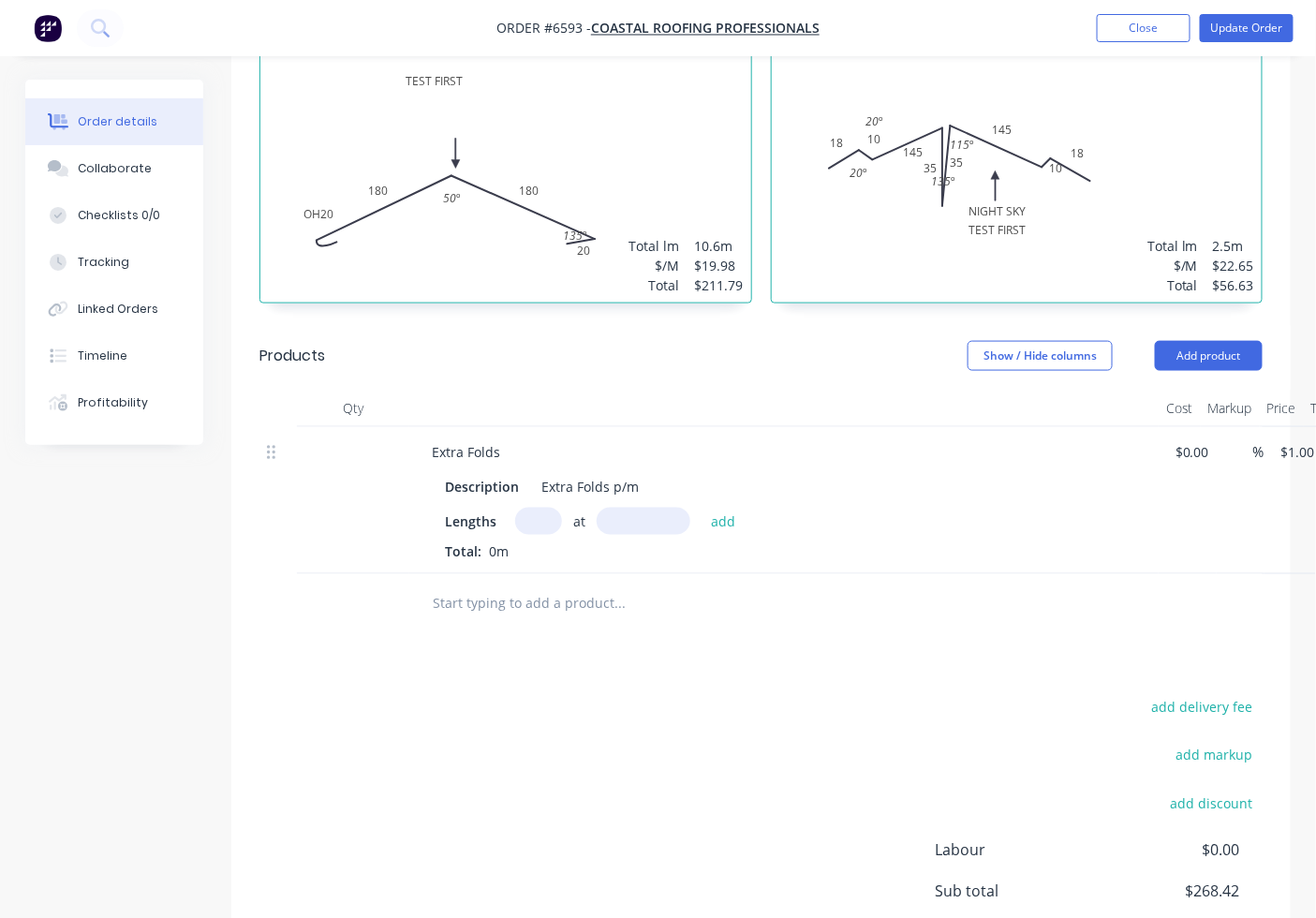
click at [527, 521] on input "text" at bounding box center [539, 521] width 47 height 28
type input "1"
type input "2500"
click at [702, 508] on button "add" at bounding box center [723, 520] width 44 height 26
type input "$2.50"
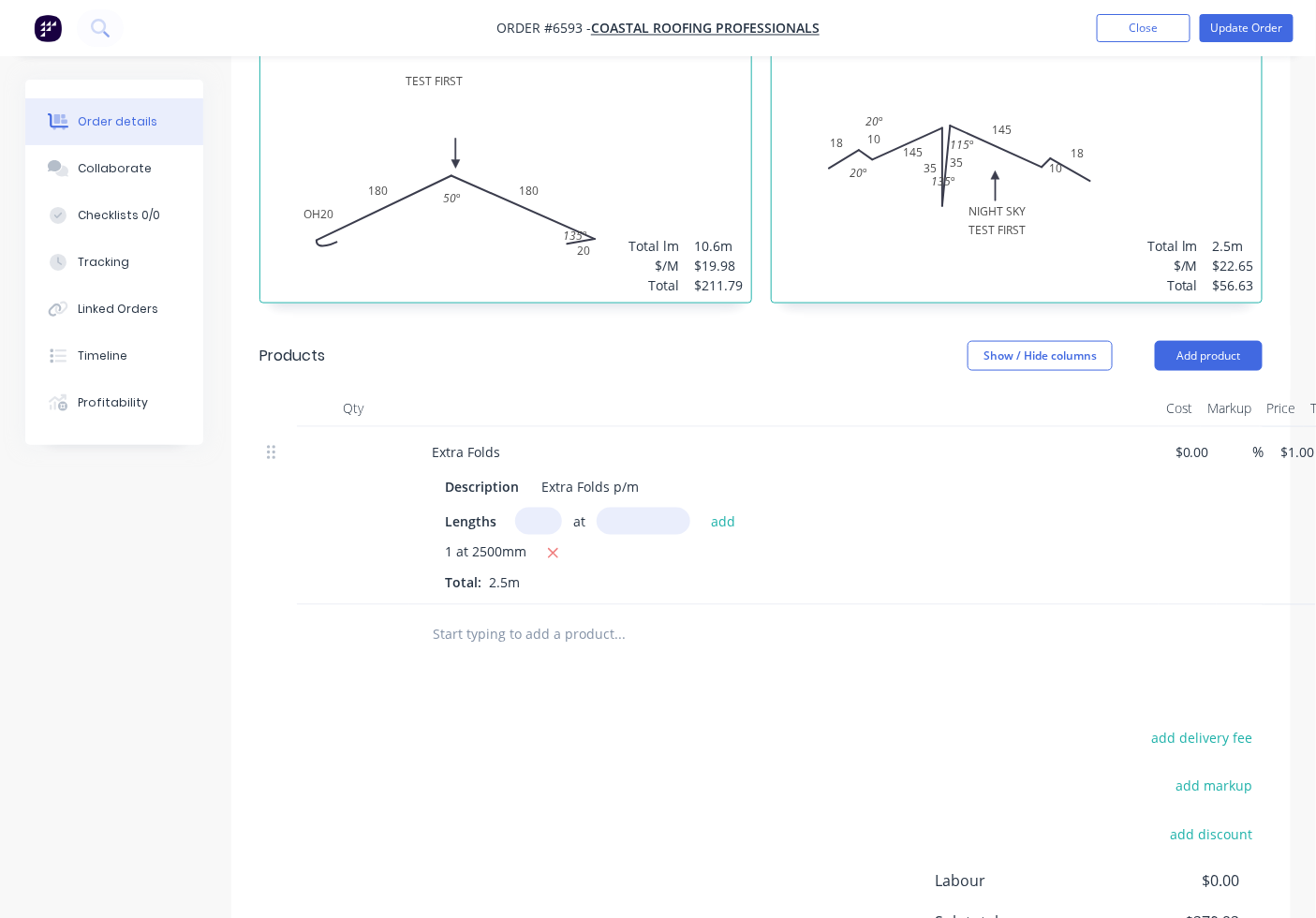
scroll to position [657, 110]
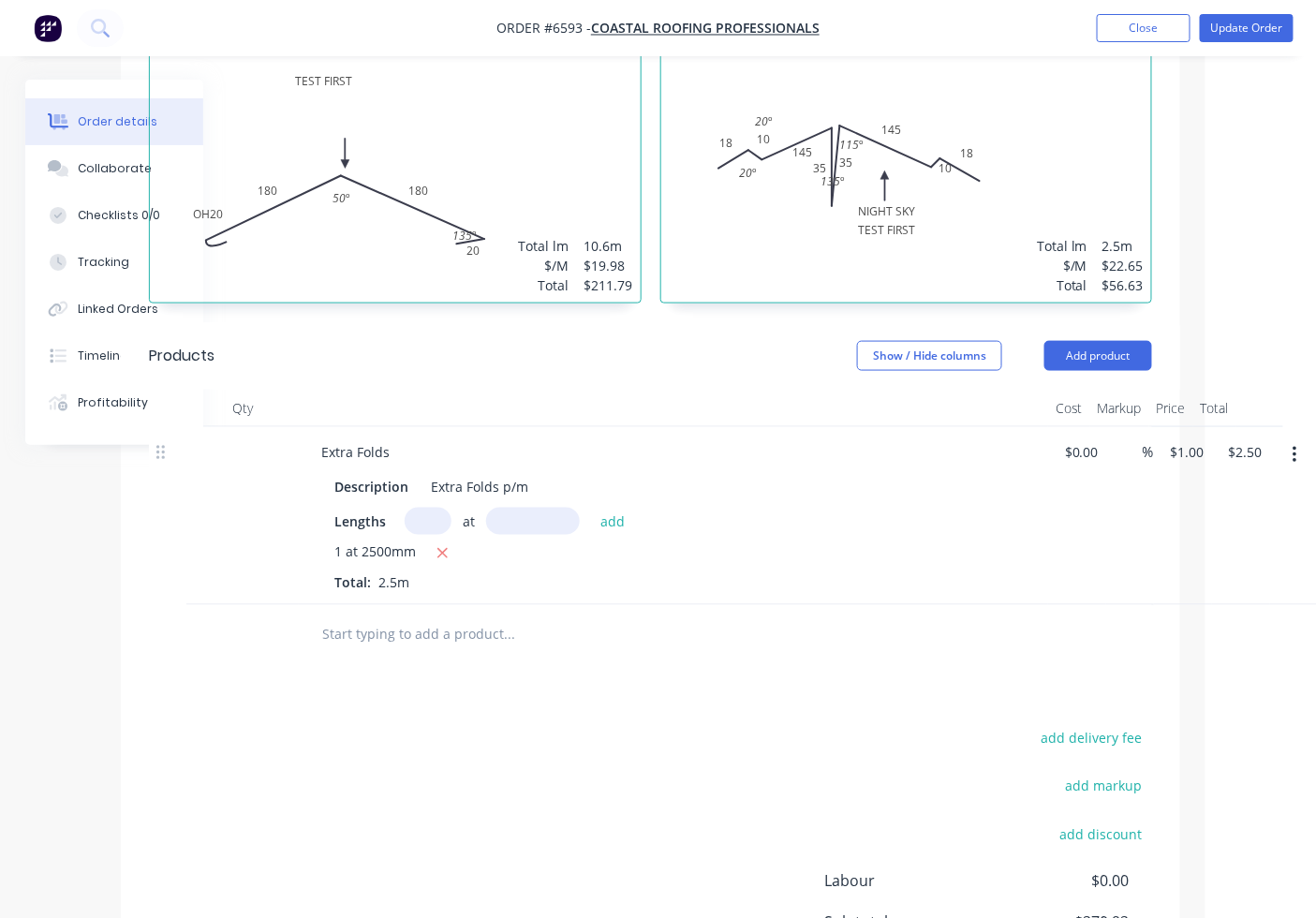
drag, startPoint x: 1299, startPoint y: 457, endPoint x: 1295, endPoint y: 464, distance: 8.1
click at [1299, 458] on button "button" at bounding box center [1295, 455] width 44 height 33
click at [1166, 631] on div "Delete" at bounding box center [1228, 617] width 145 height 28
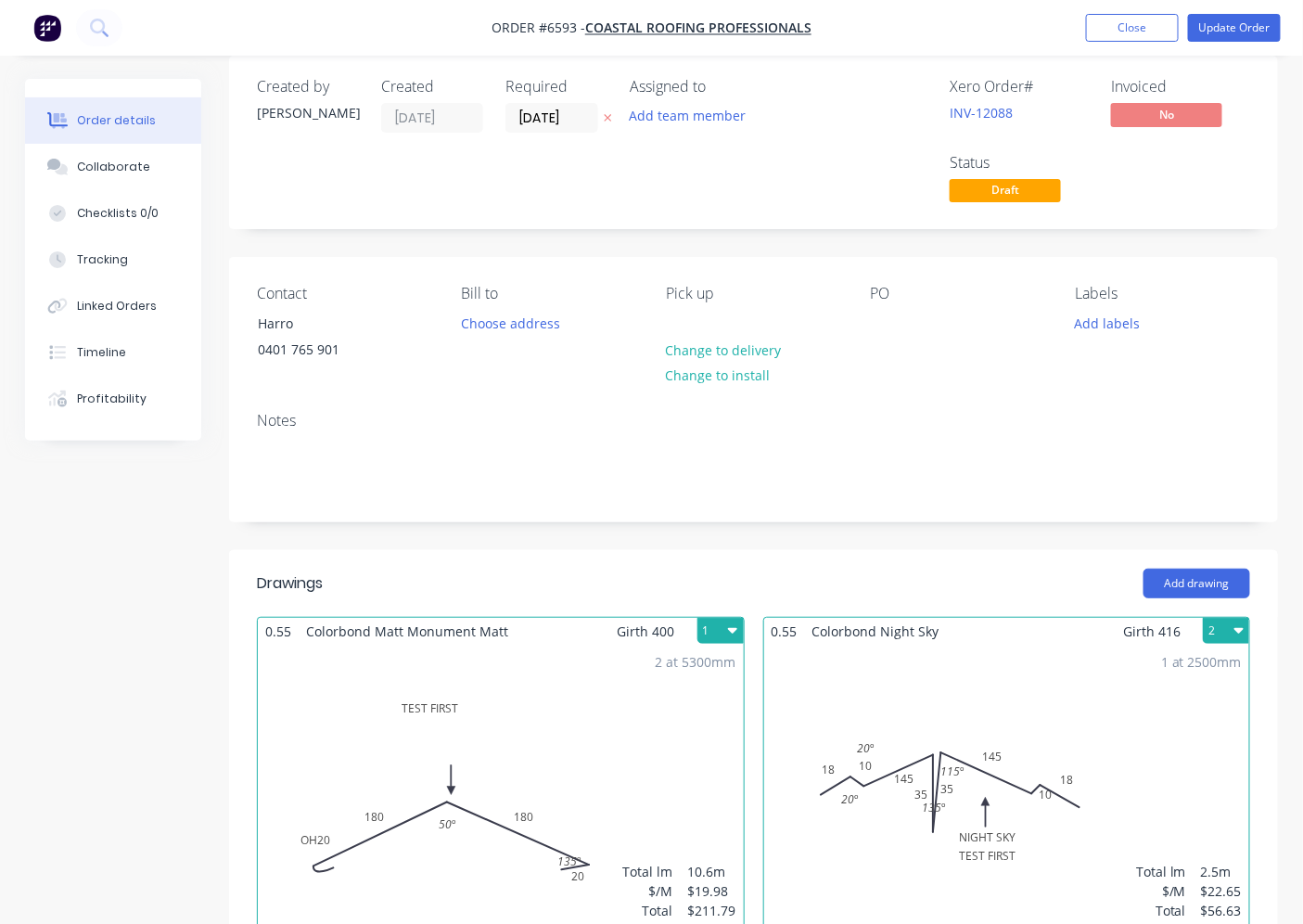
scroll to position [0, 0]
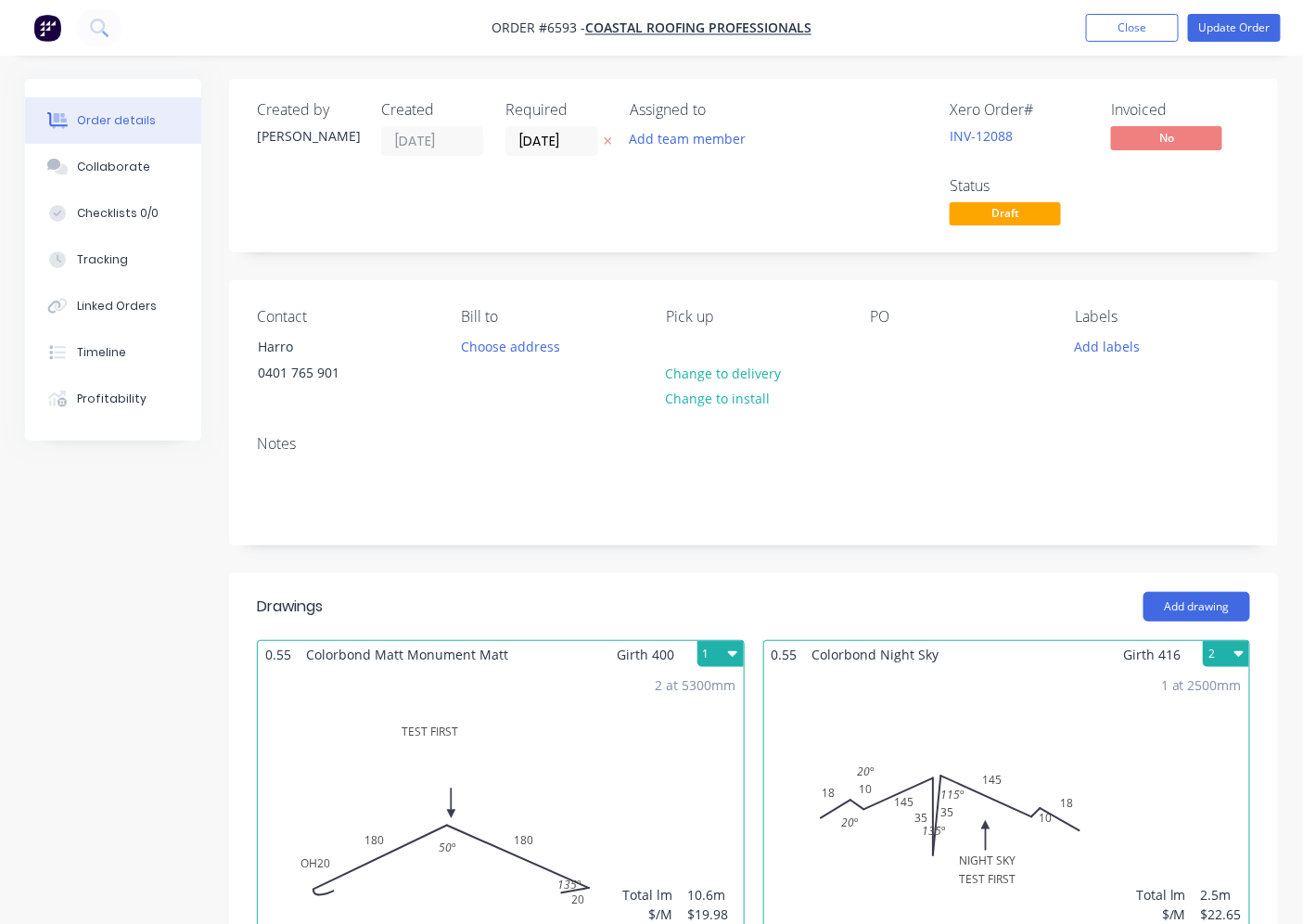
click at [1106, 827] on div "1 at 2500mm Total lm $/M Total 2.5m $22.65 $56.63" at bounding box center [1007, 809] width 486 height 283
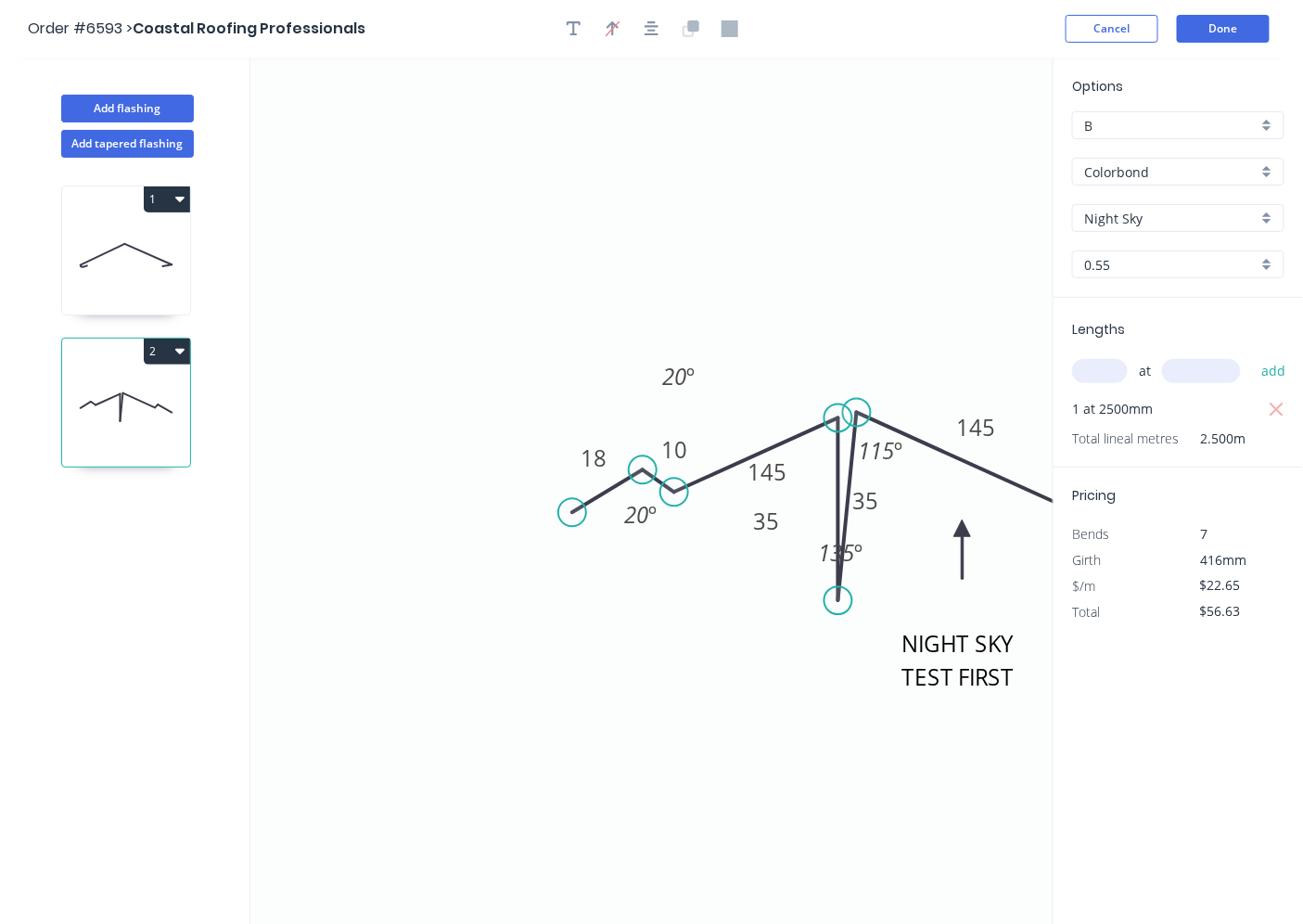
click at [1278, 404] on icon "button" at bounding box center [1277, 409] width 17 height 22
type input "$0.00"
click at [1125, 381] on div "at add" at bounding box center [1180, 371] width 216 height 31
click at [1106, 365] on input "text" at bounding box center [1099, 370] width 56 height 24
type input "1"
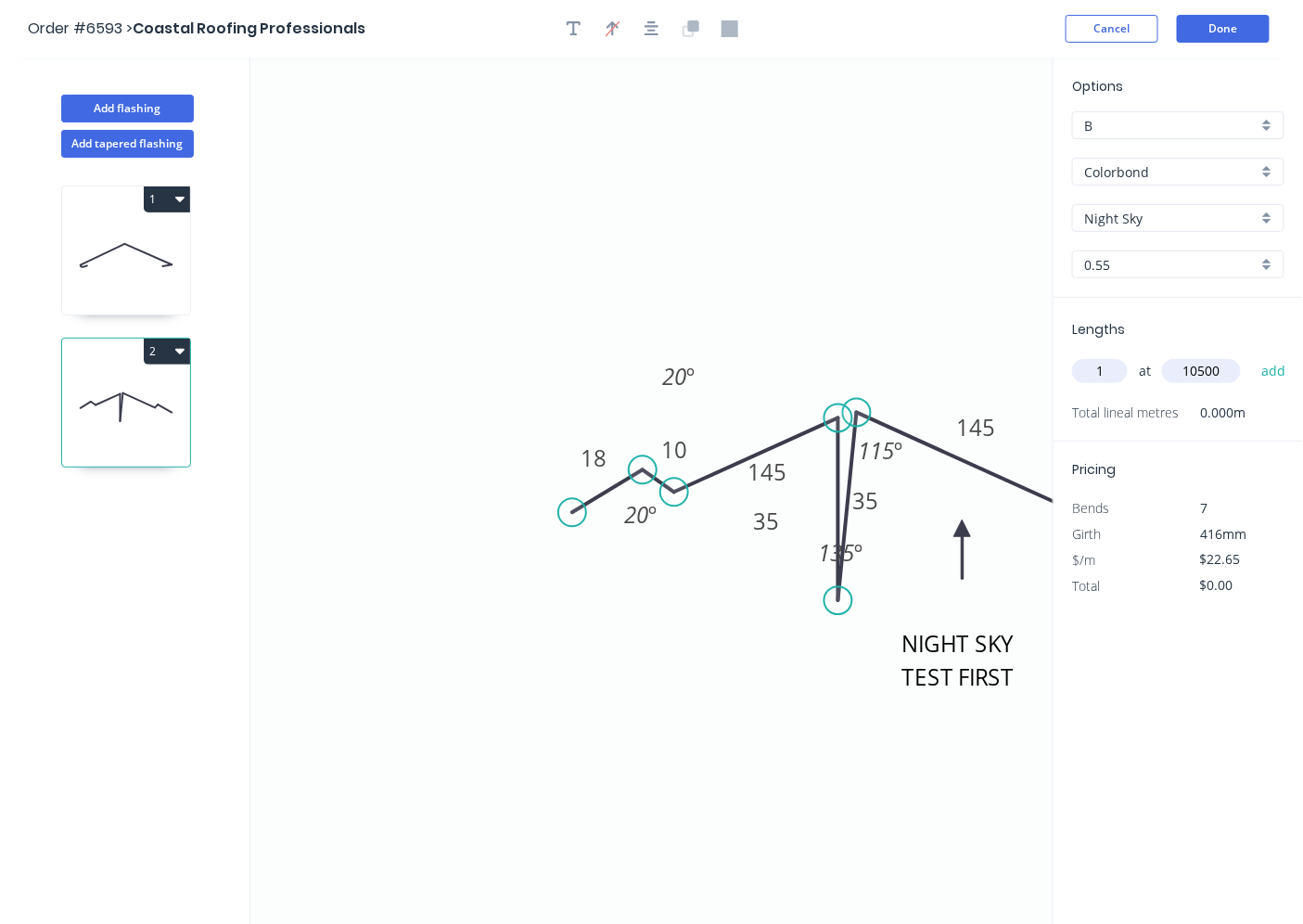
type input "10500"
click at [1252, 356] on button "add" at bounding box center [1274, 371] width 44 height 31
type input "$237.83"
click at [1252, 29] on button "Done" at bounding box center [1223, 28] width 93 height 28
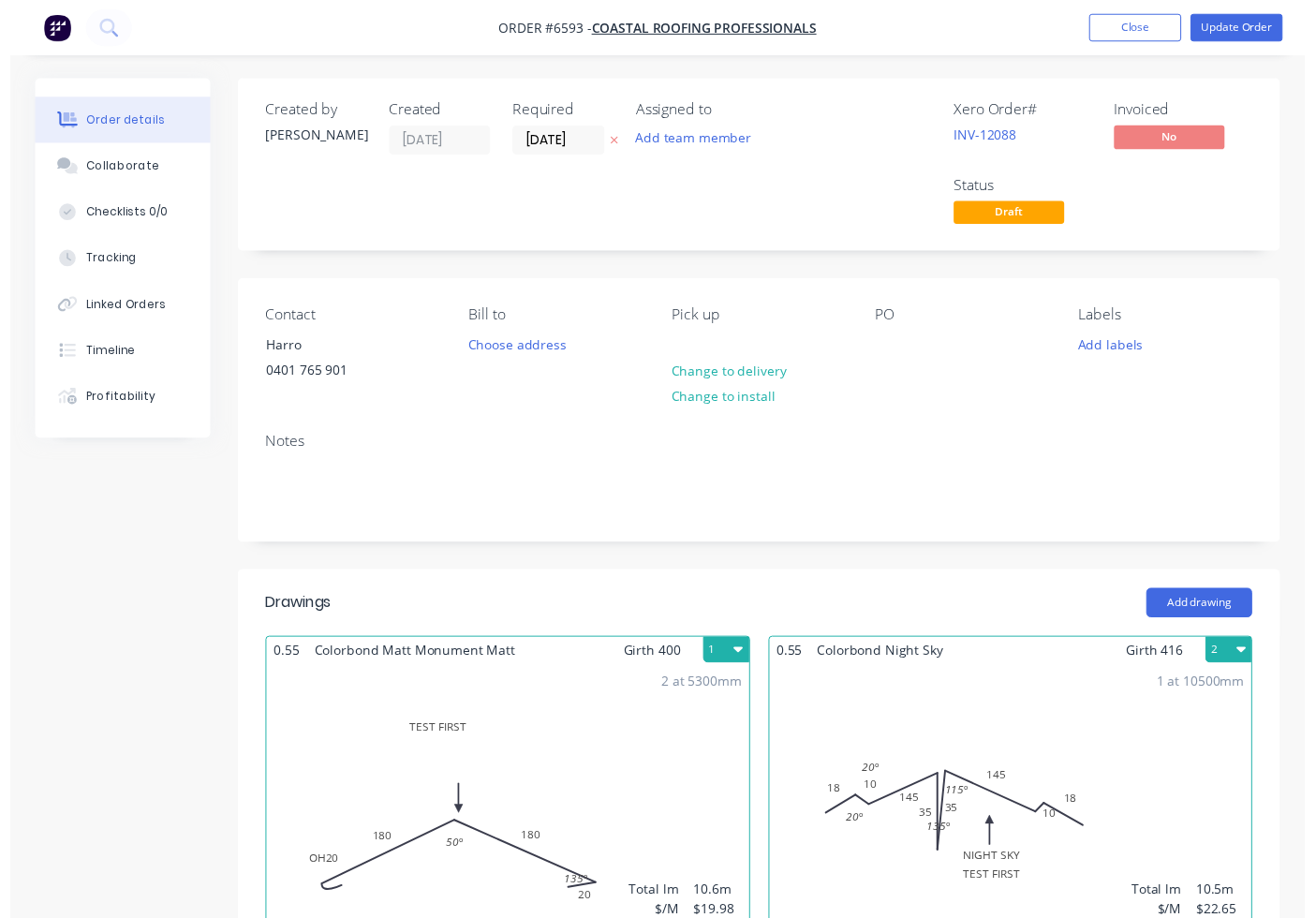
scroll to position [657, 0]
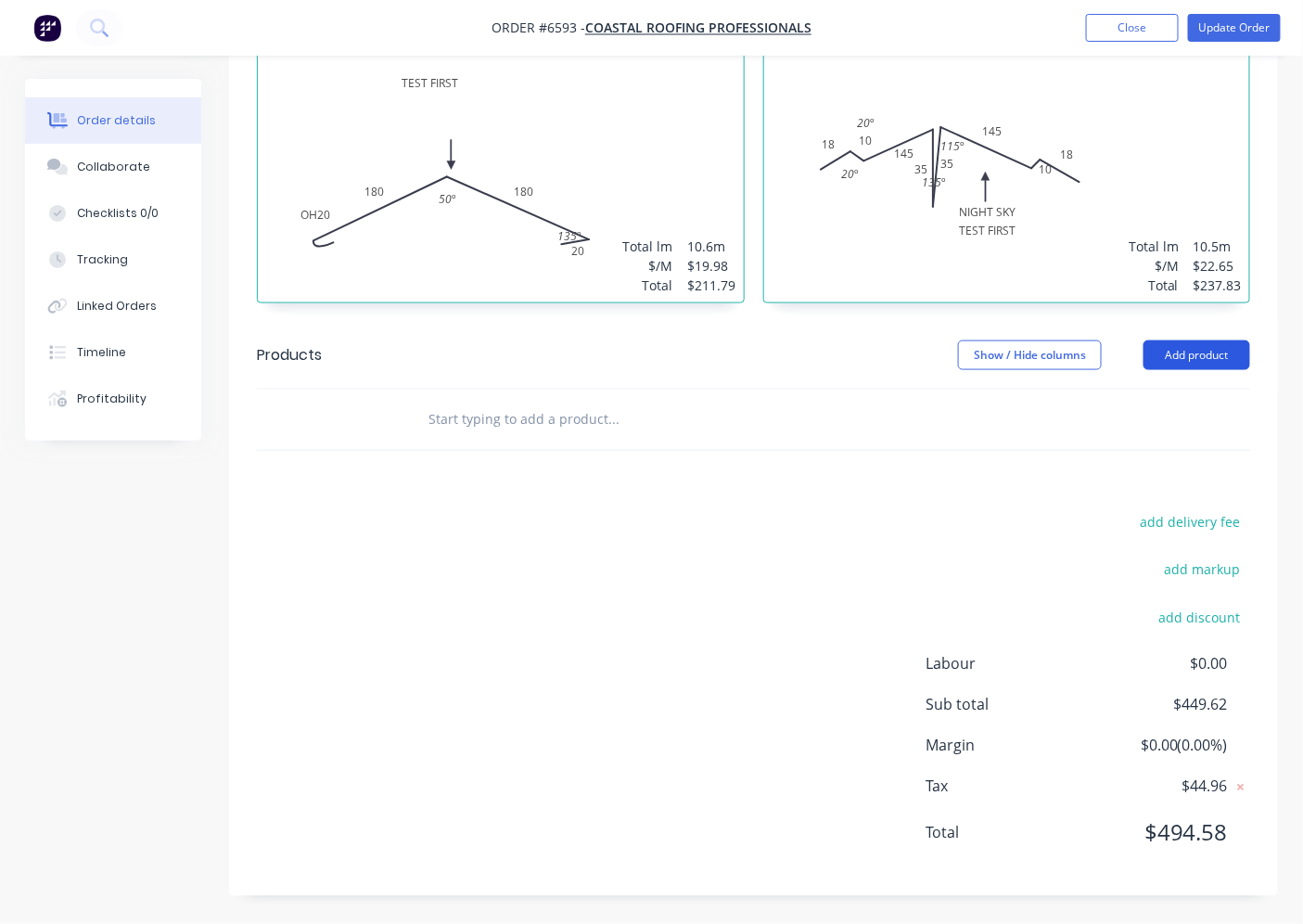
click at [1227, 357] on button "Add product" at bounding box center [1197, 355] width 106 height 29
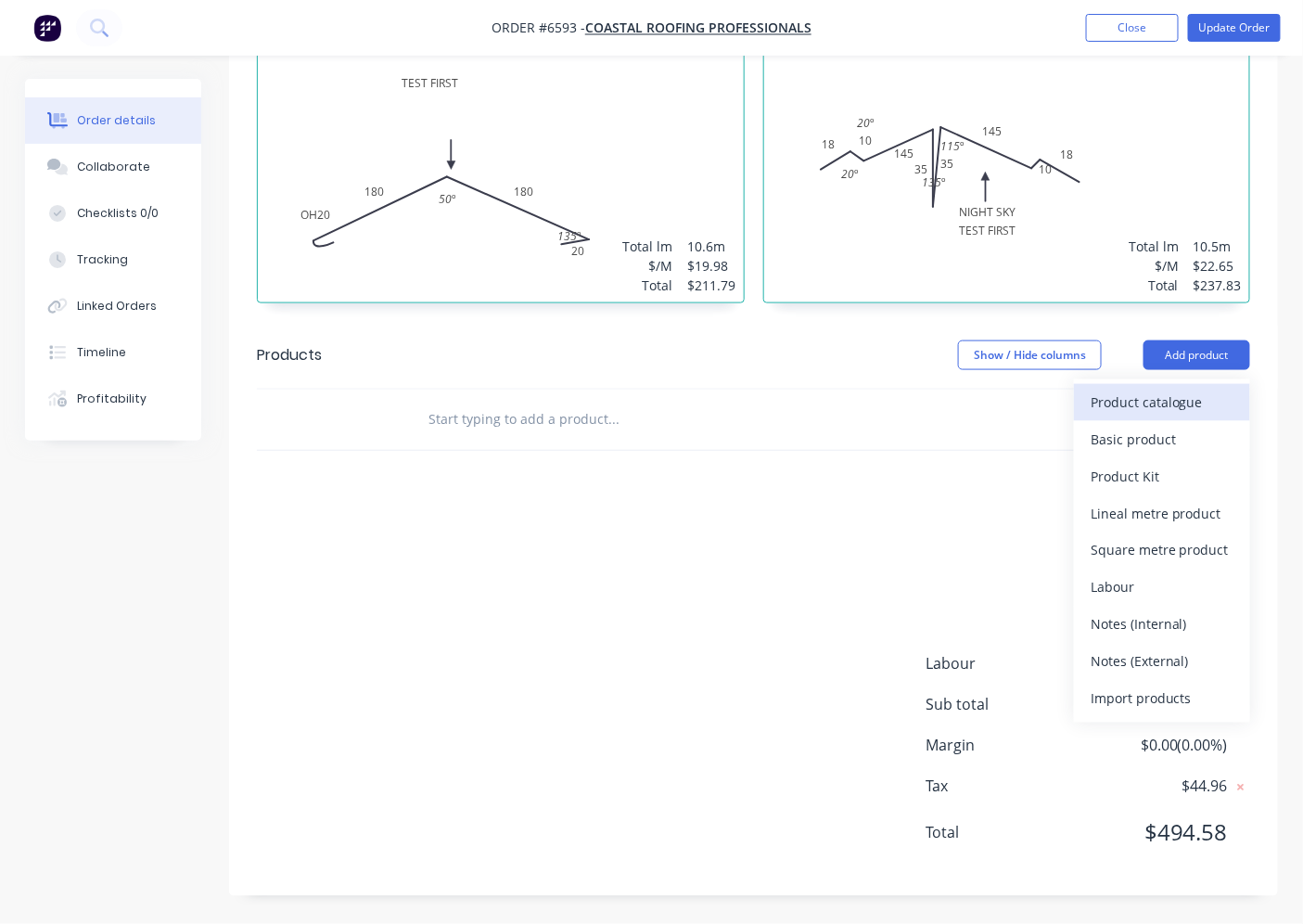
click at [1170, 405] on div "Product catalogue" at bounding box center [1162, 403] width 143 height 27
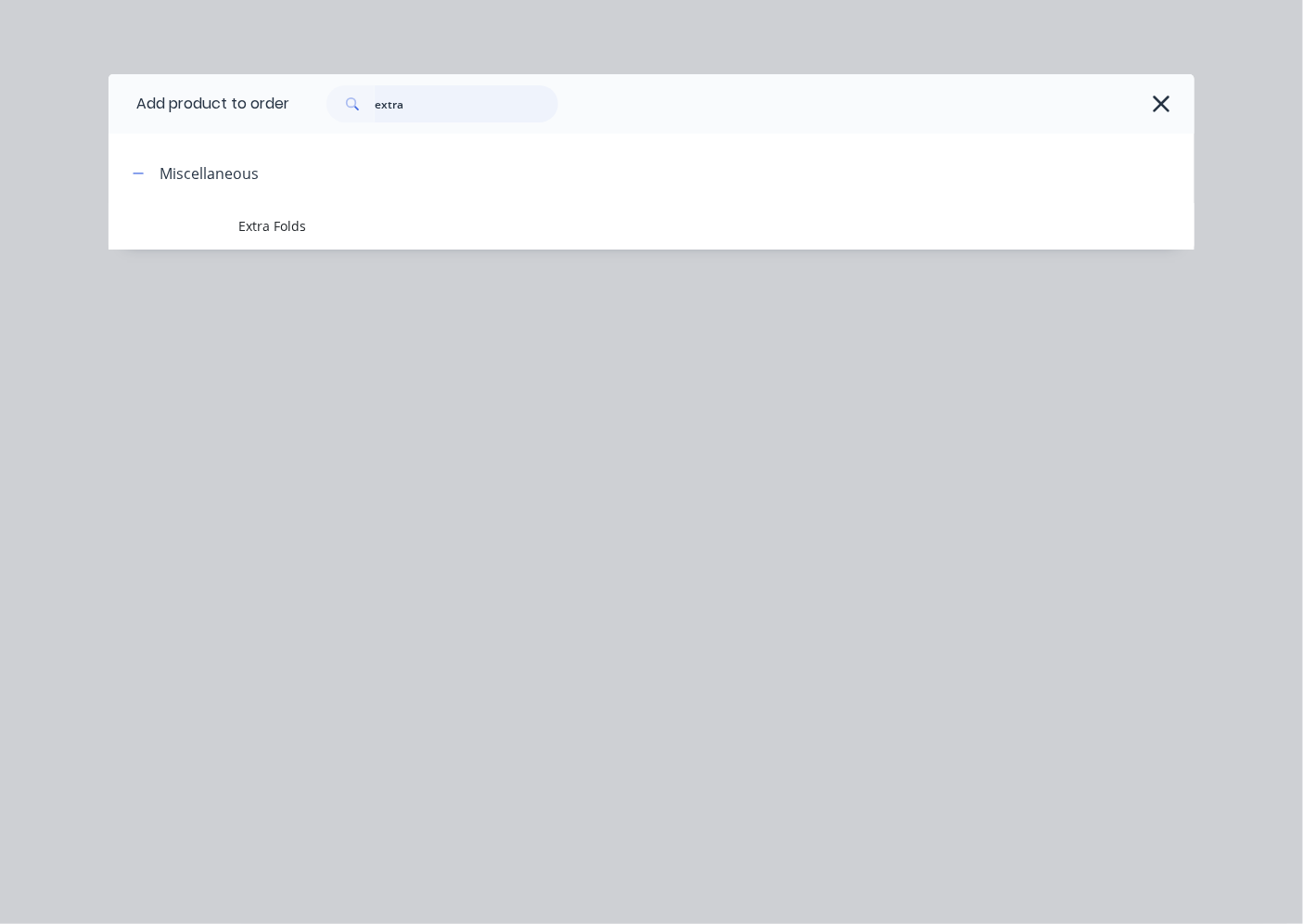
click at [455, 106] on input "extra" at bounding box center [467, 104] width 183 height 37
type input "tradework"
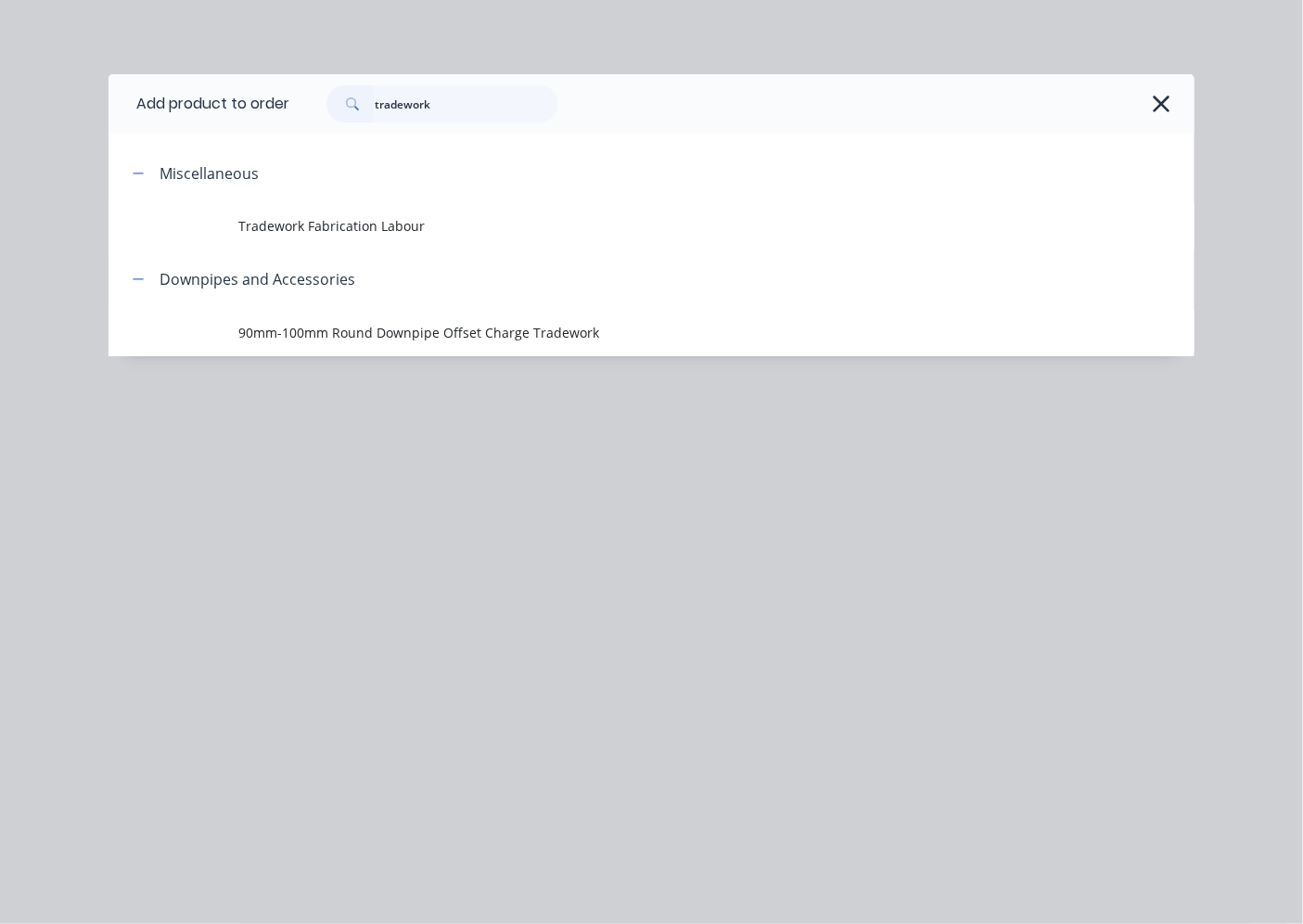
drag, startPoint x: 339, startPoint y: 225, endPoint x: 423, endPoint y: 911, distance: 691.1
click at [346, 225] on span "Tradework Fabrication Labour" at bounding box center [622, 226] width 764 height 19
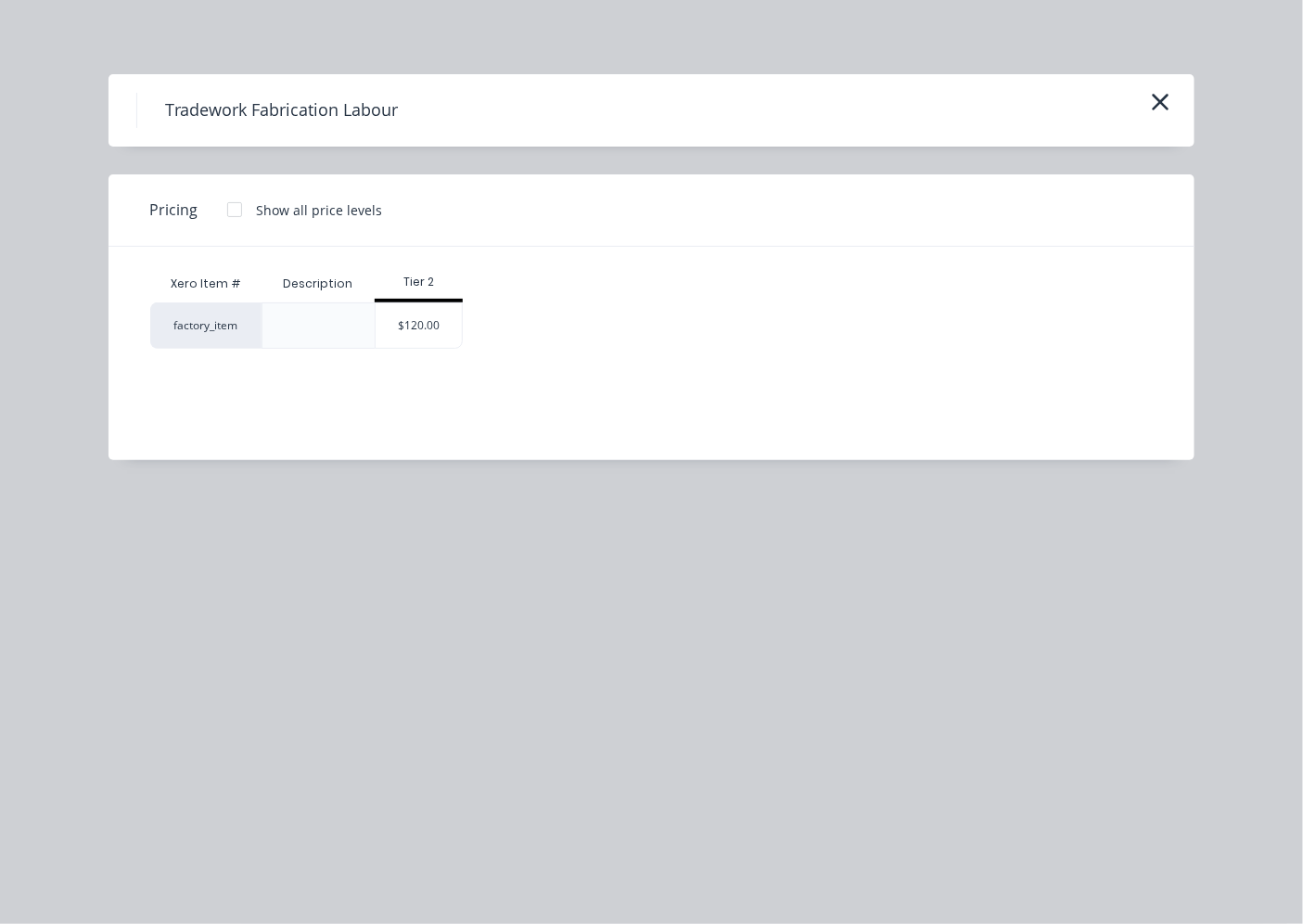
click at [404, 325] on div "$120.00" at bounding box center [419, 326] width 87 height 45
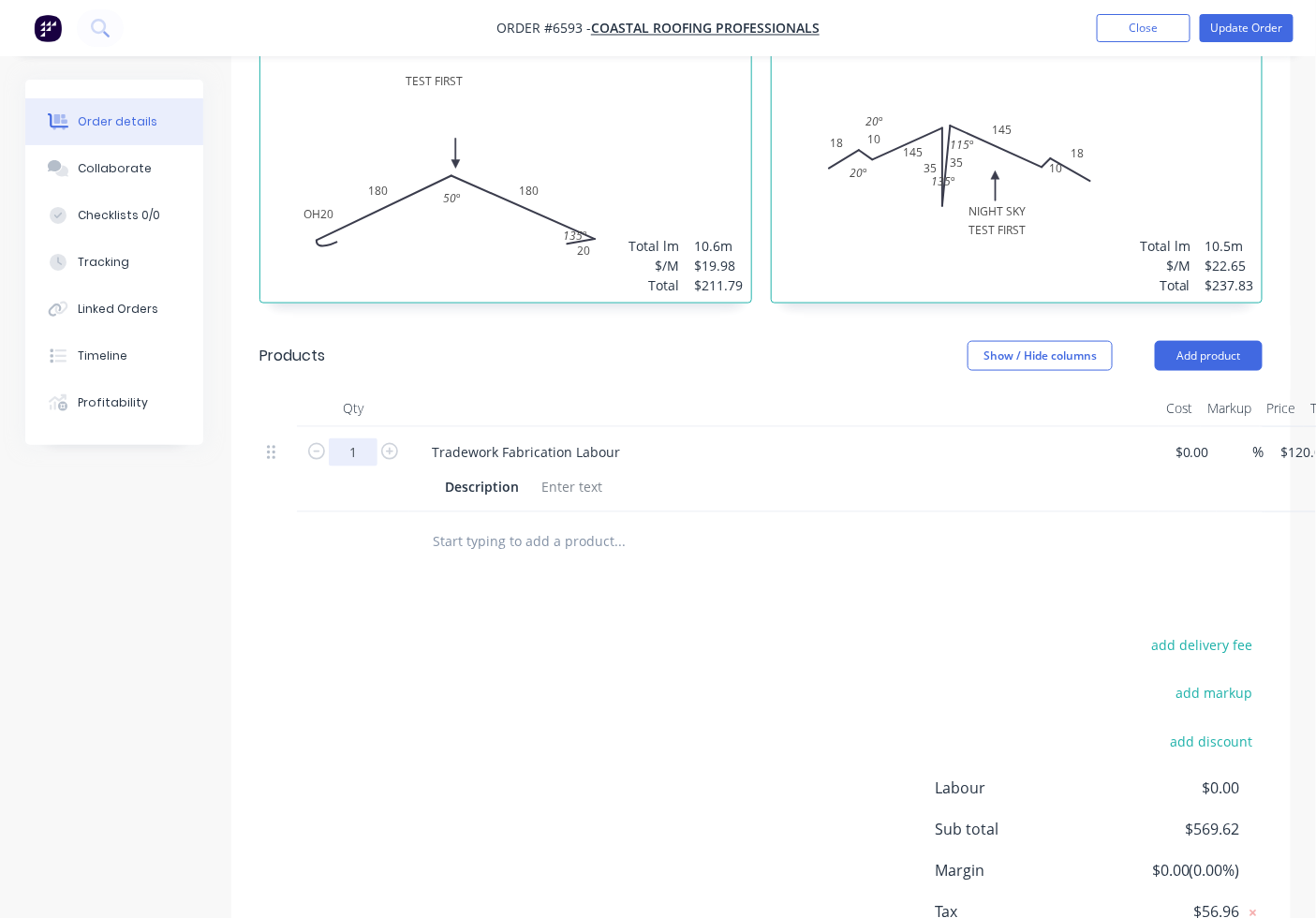
click at [346, 445] on input "1" at bounding box center [352, 452] width 48 height 29
click at [1316, 865] on html "Order #6593 - Coastal Roofing Professionals Add product Close Update Order Orde…" at bounding box center [658, 197] width 1316 height 1708
type input "0.75"
type input "$90.00"
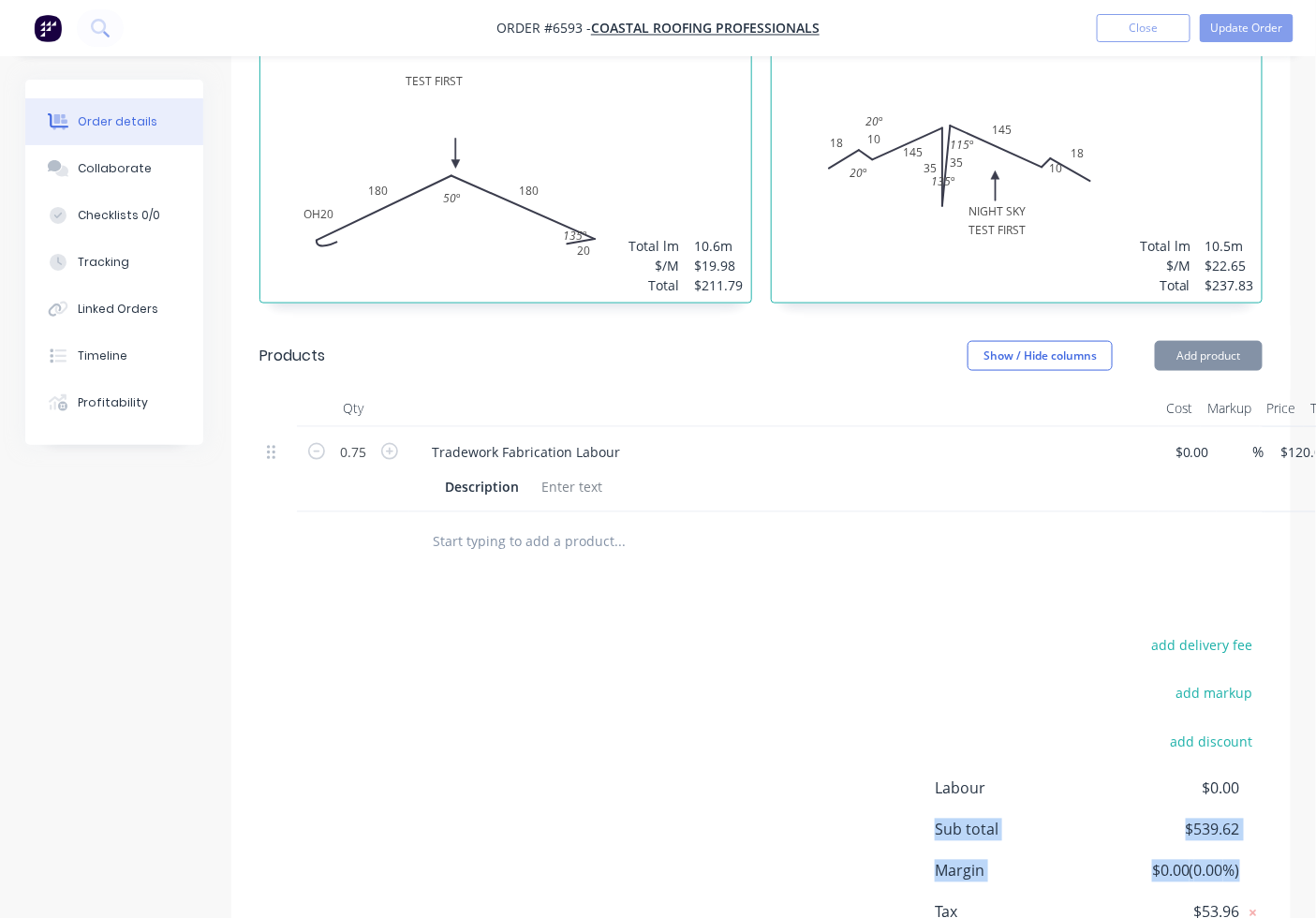
click at [1001, 588] on div "Drawings Add drawing 0.55 Colorbond Matt Monument [PERSON_NAME] 400 1 TEST FIRS…" at bounding box center [761, 471] width 1060 height 1101
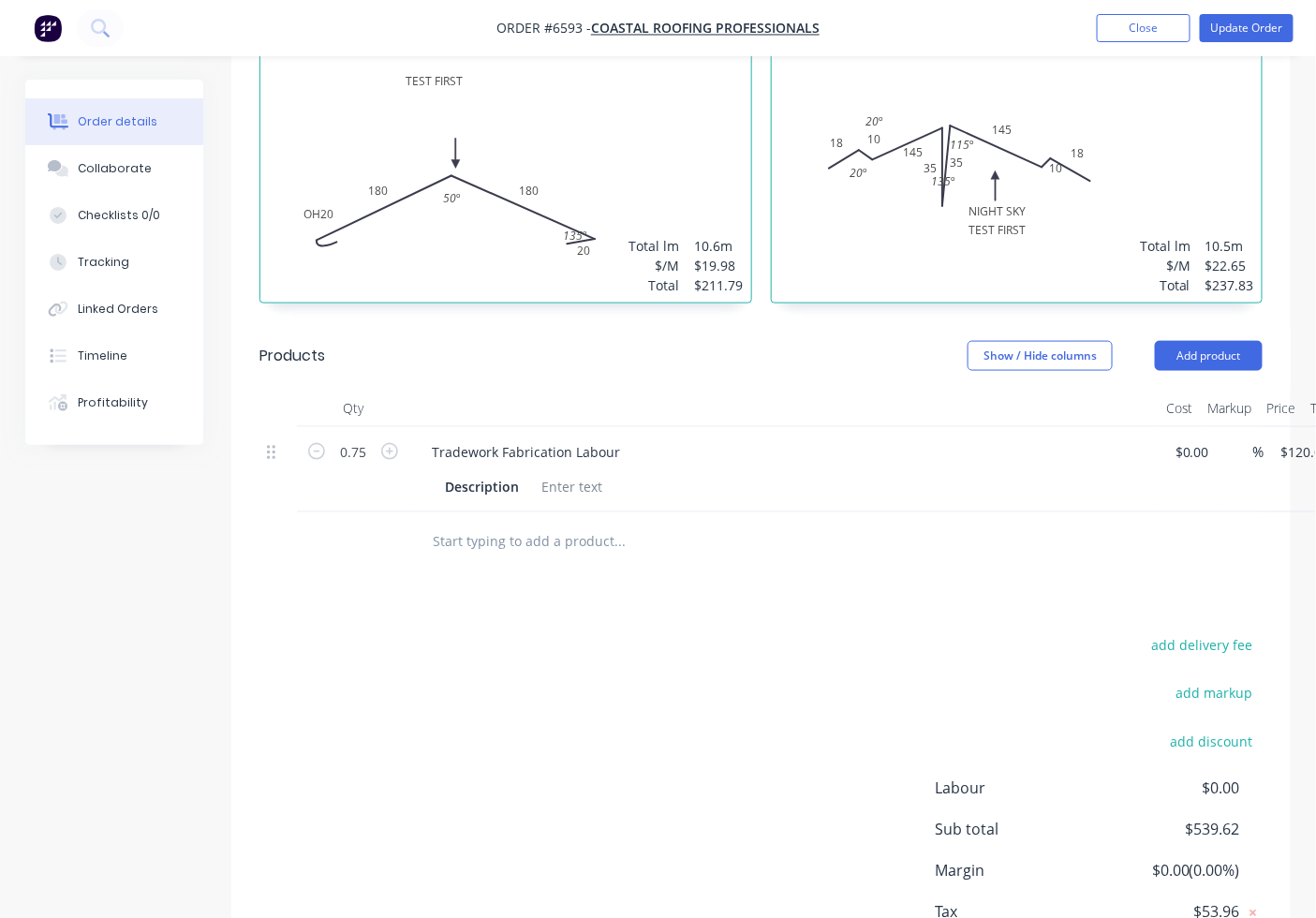
click at [778, 566] on div at bounding box center [746, 543] width 674 height 61
click at [371, 452] on input "0.75" at bounding box center [352, 452] width 48 height 29
click at [902, 666] on div "add delivery fee add markup add discount Labour $0.00 Sub total $539.62 Margin …" at bounding box center [761, 813] width 1003 height 361
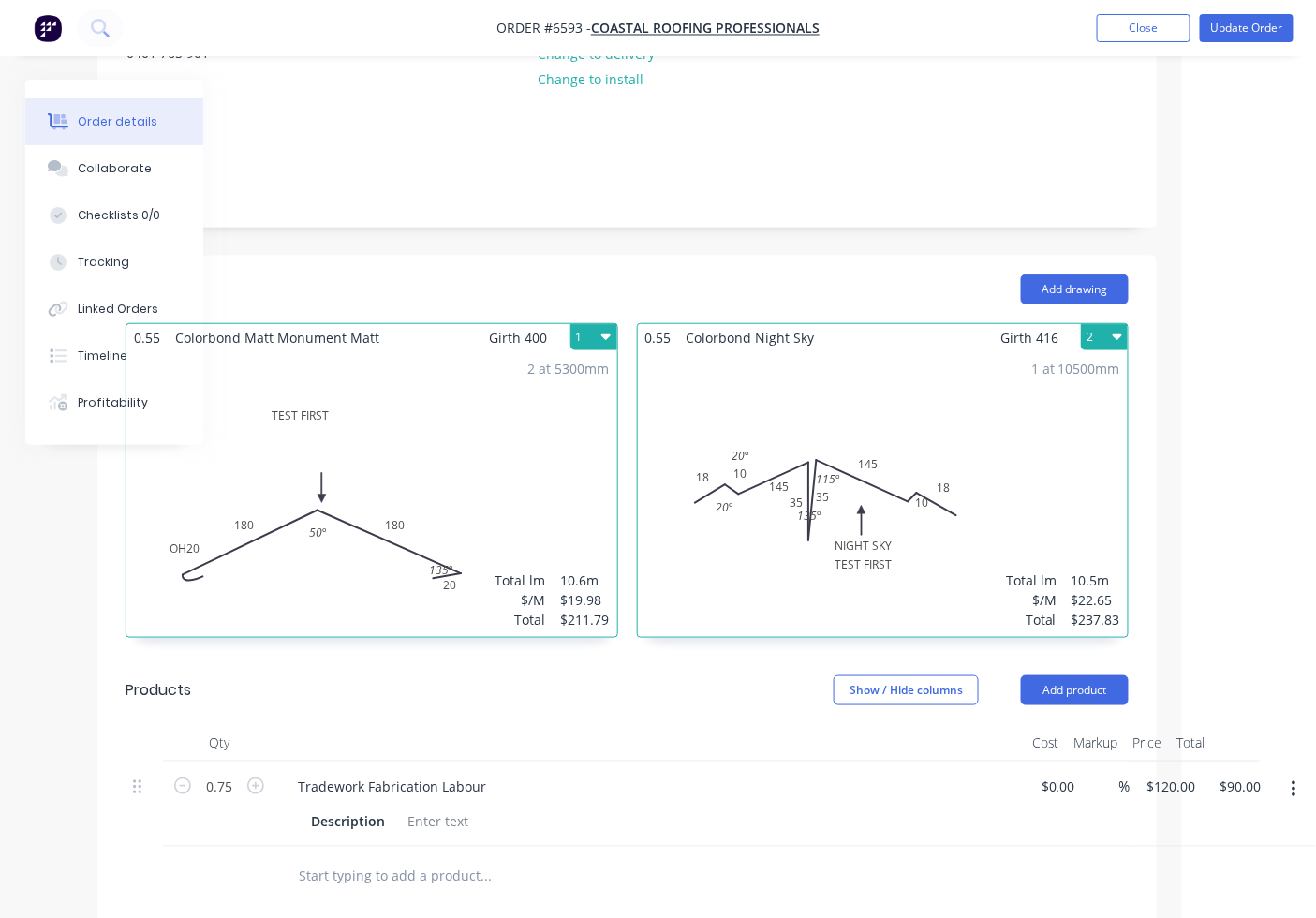
scroll to position [0, 134]
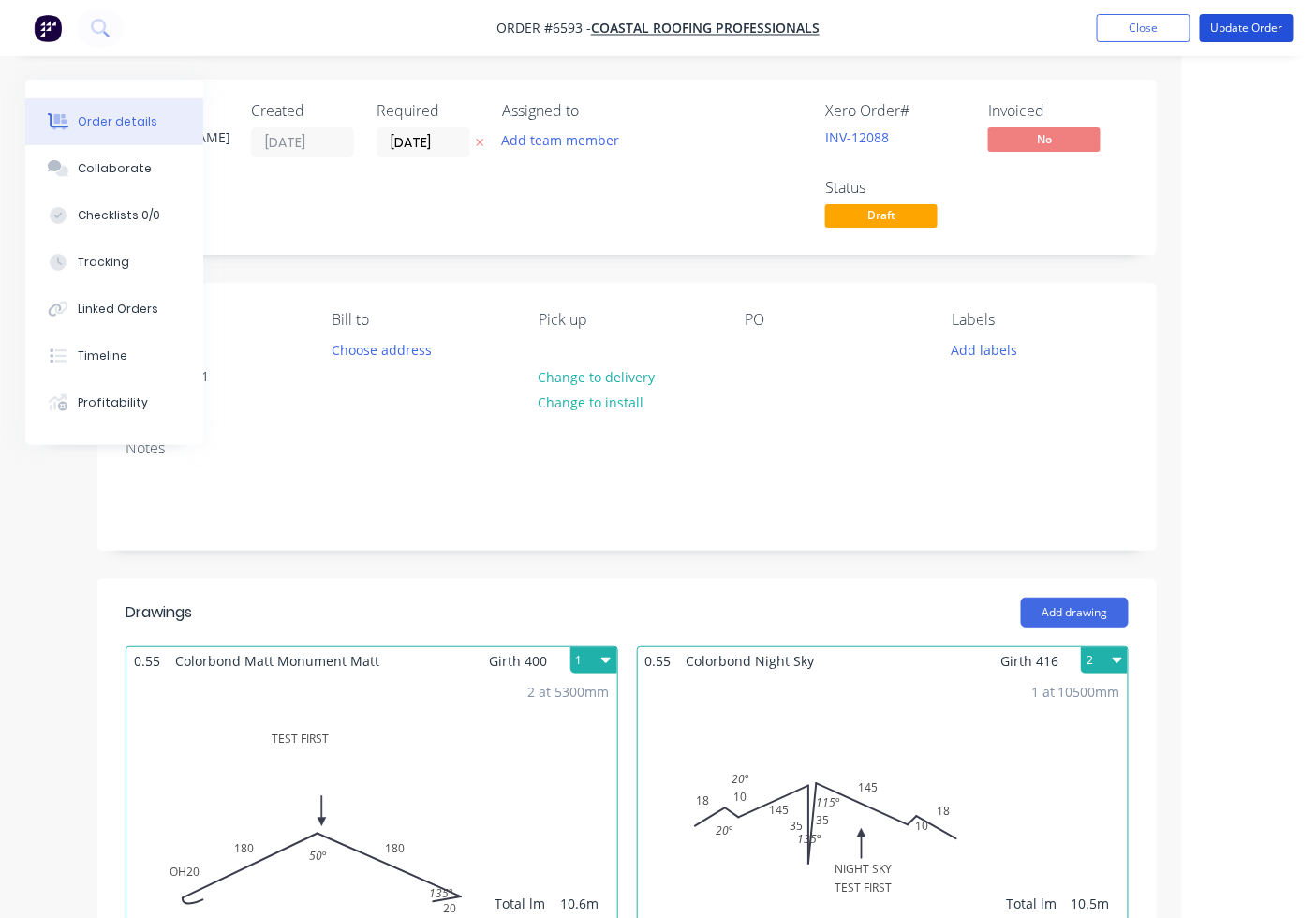
drag, startPoint x: 1229, startPoint y: 27, endPoint x: 1181, endPoint y: 62, distance: 59.4
click at [1230, 25] on button "Update Order" at bounding box center [1246, 28] width 94 height 29
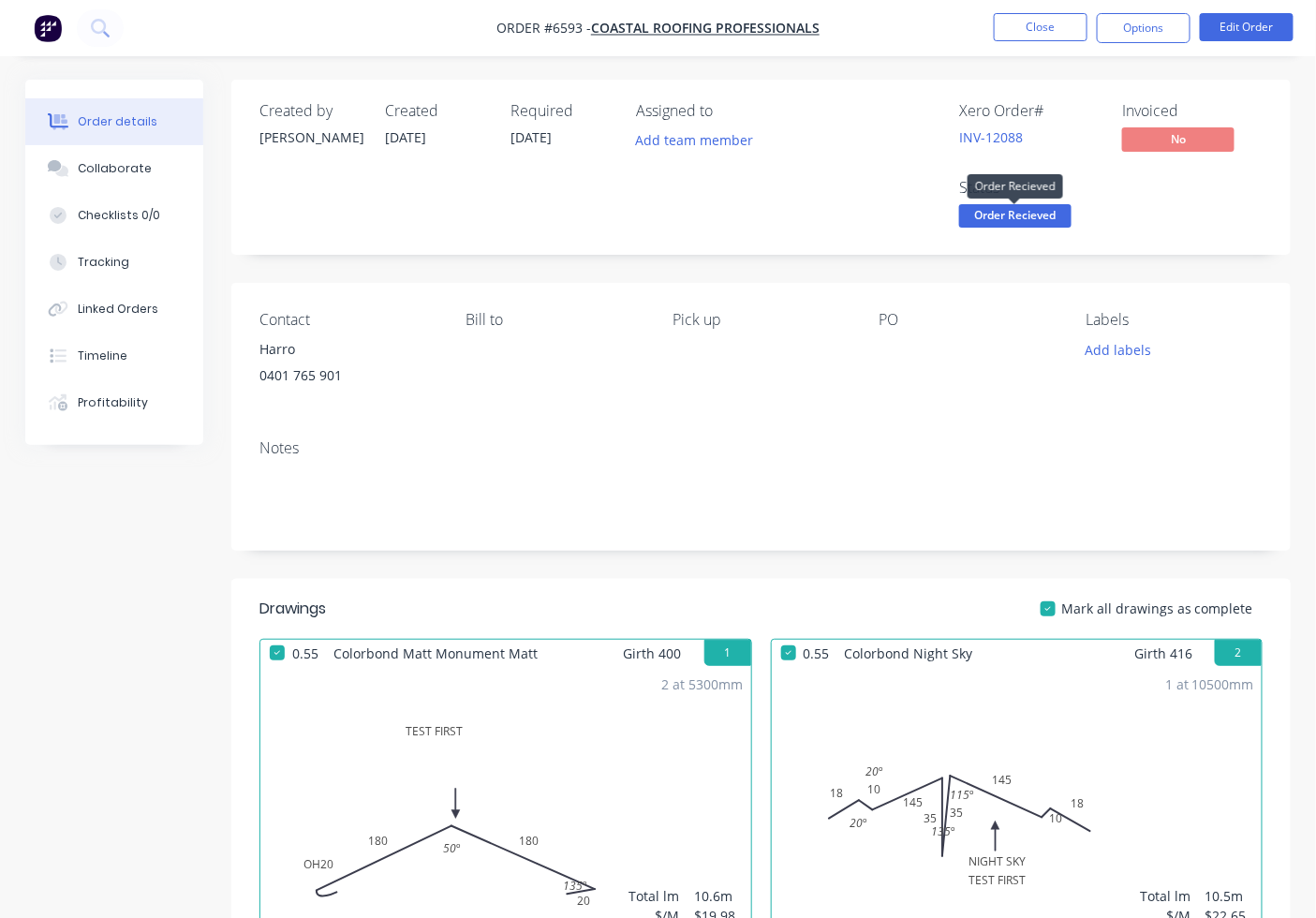
click at [1056, 211] on span "Order Recieved" at bounding box center [1016, 216] width 112 height 24
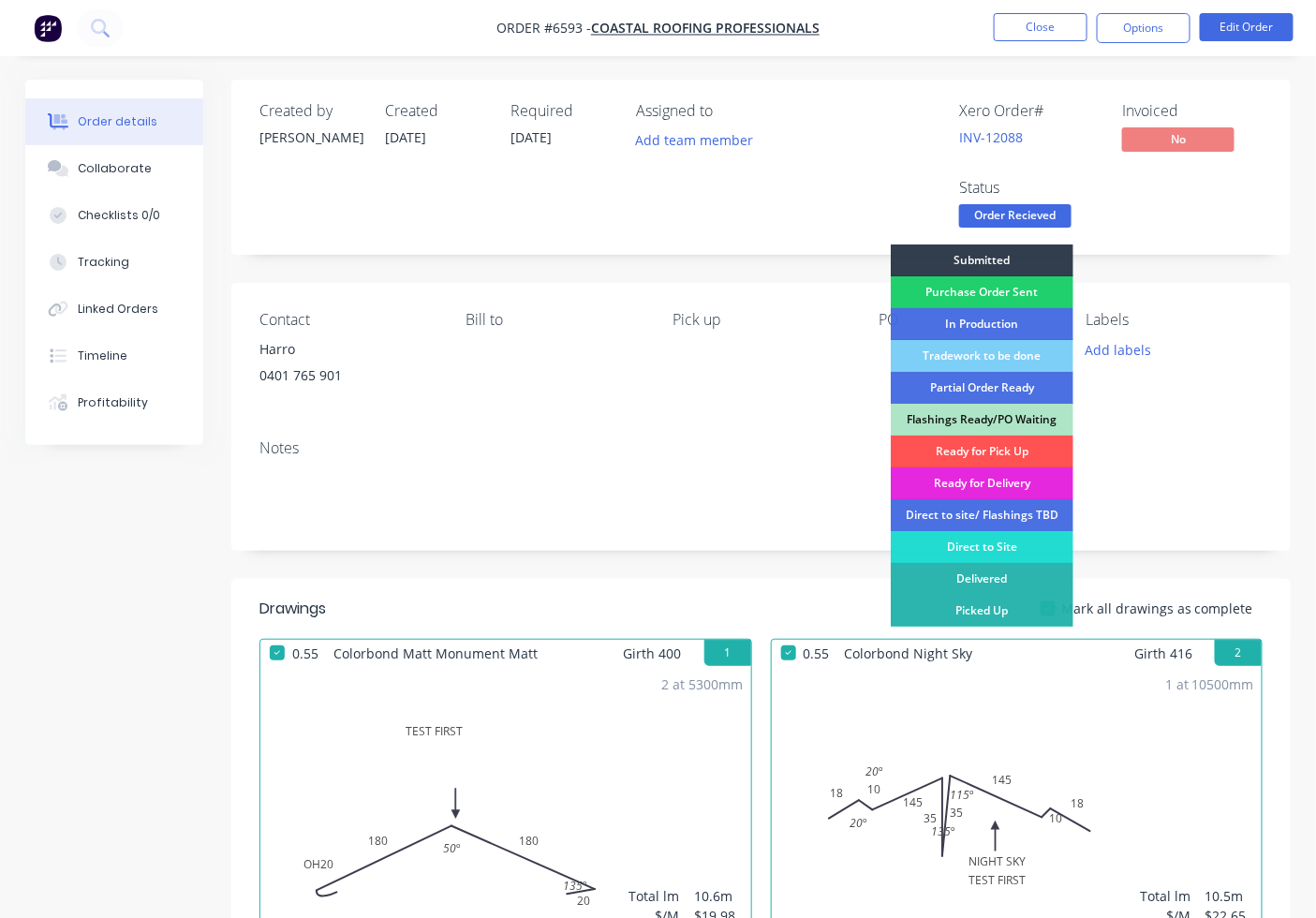
drag, startPoint x: 1019, startPoint y: 456, endPoint x: 1100, endPoint y: 320, distance: 158.3
click at [1019, 457] on div "Ready for Pick Up" at bounding box center [982, 452] width 183 height 31
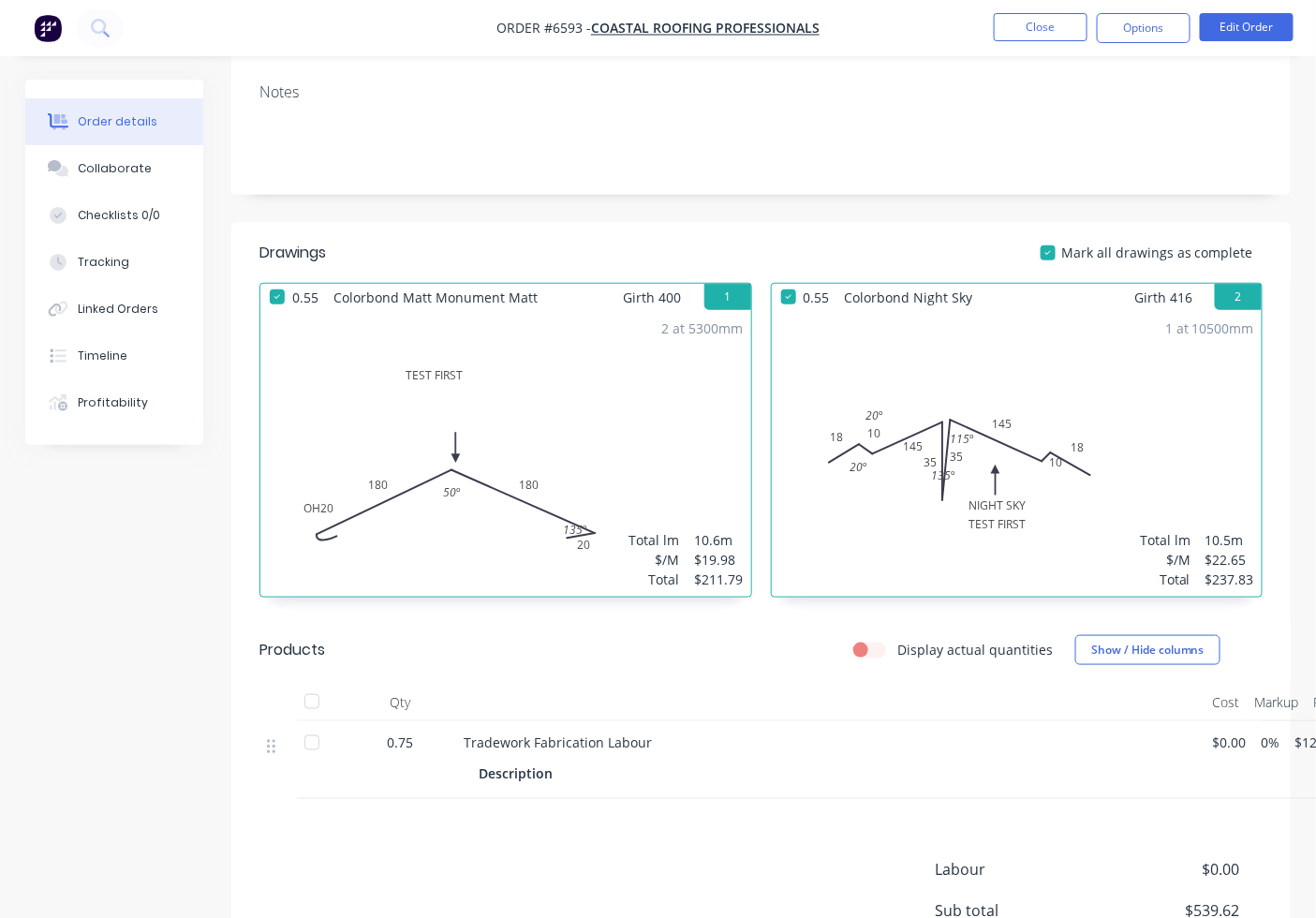
scroll to position [574, 0]
